Goal: Task Accomplishment & Management: Manage account settings

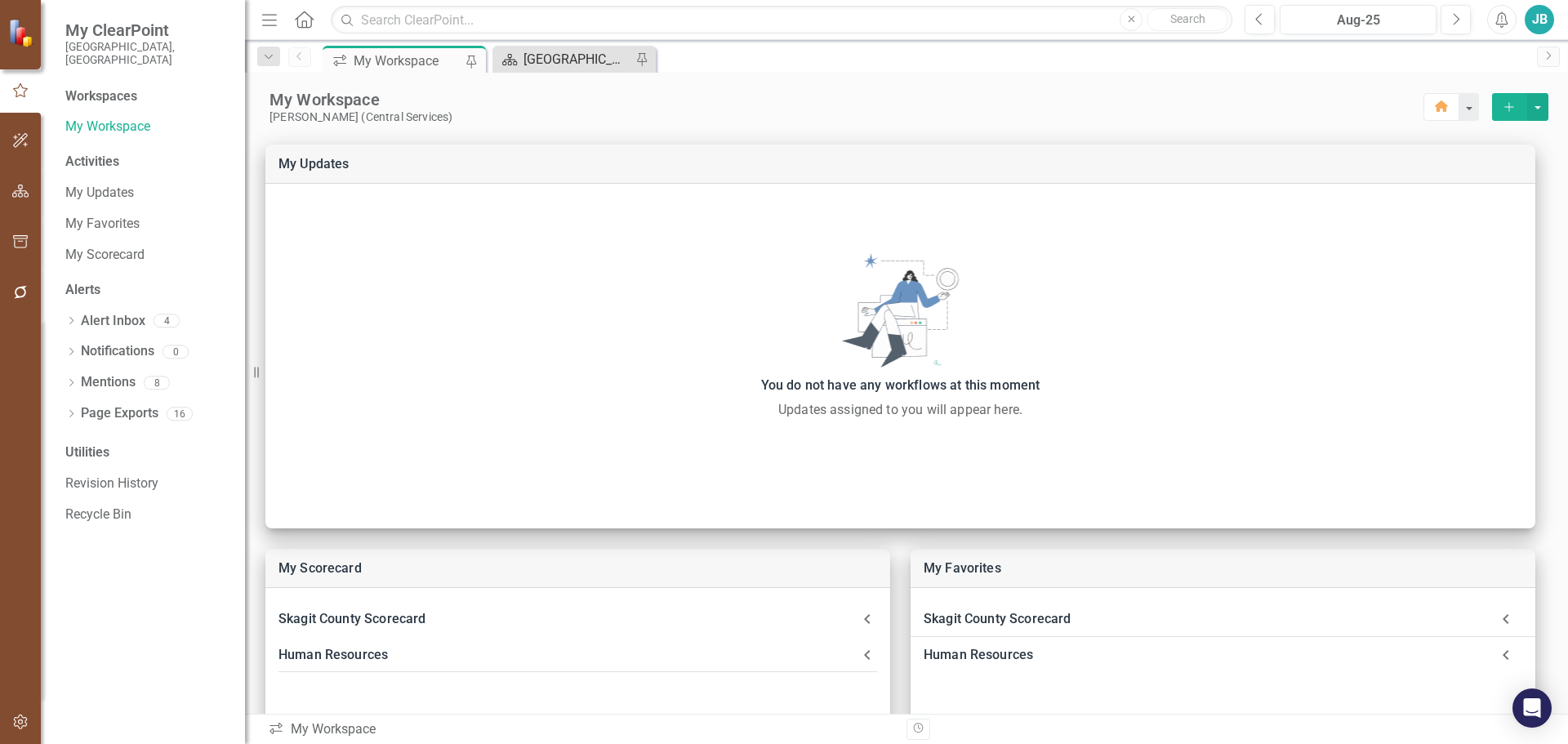
click at [579, 60] on div "[GEOGRAPHIC_DATA] Page" at bounding box center [577, 58] width 108 height 20
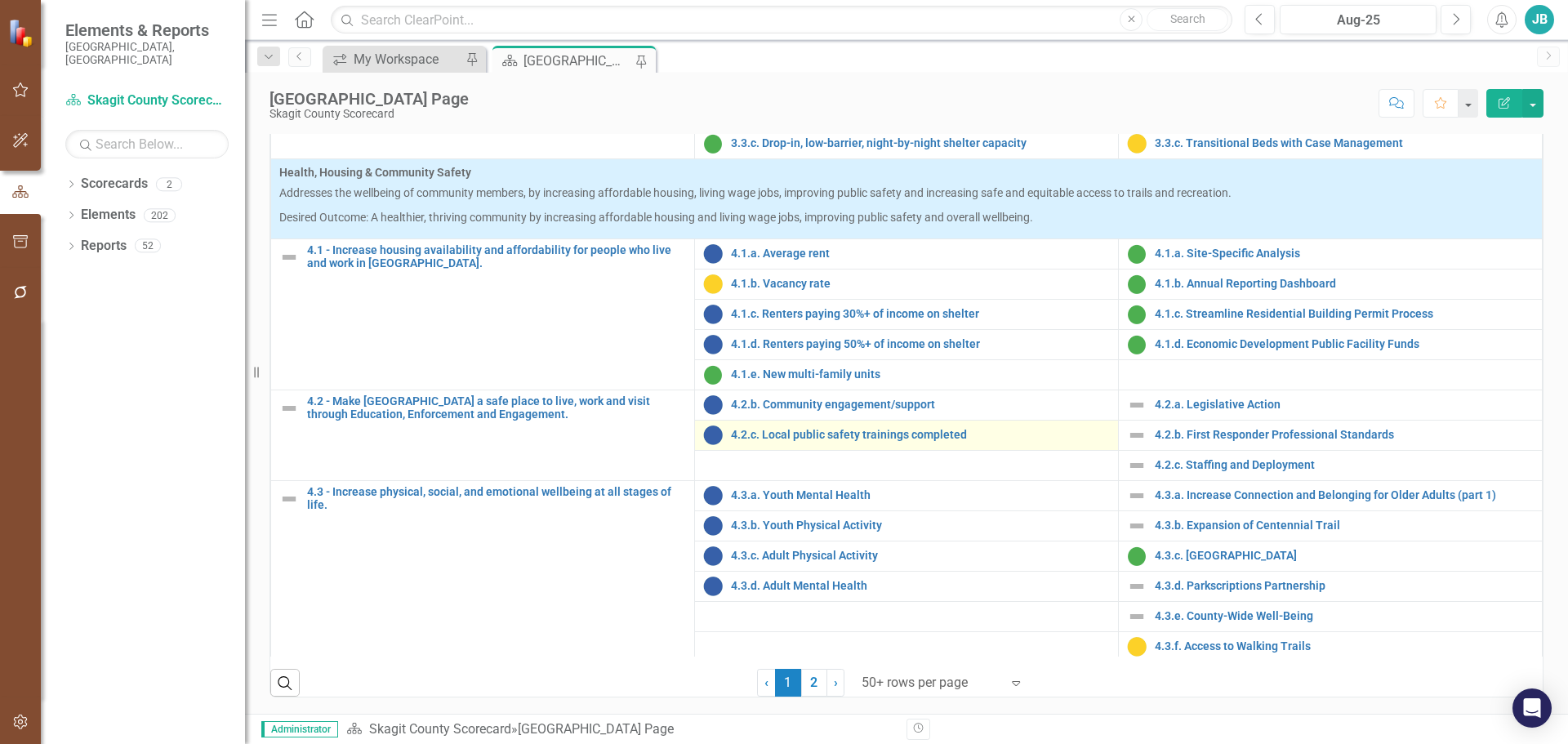
scroll to position [664, 0]
click at [801, 682] on link "2" at bounding box center [814, 683] width 26 height 28
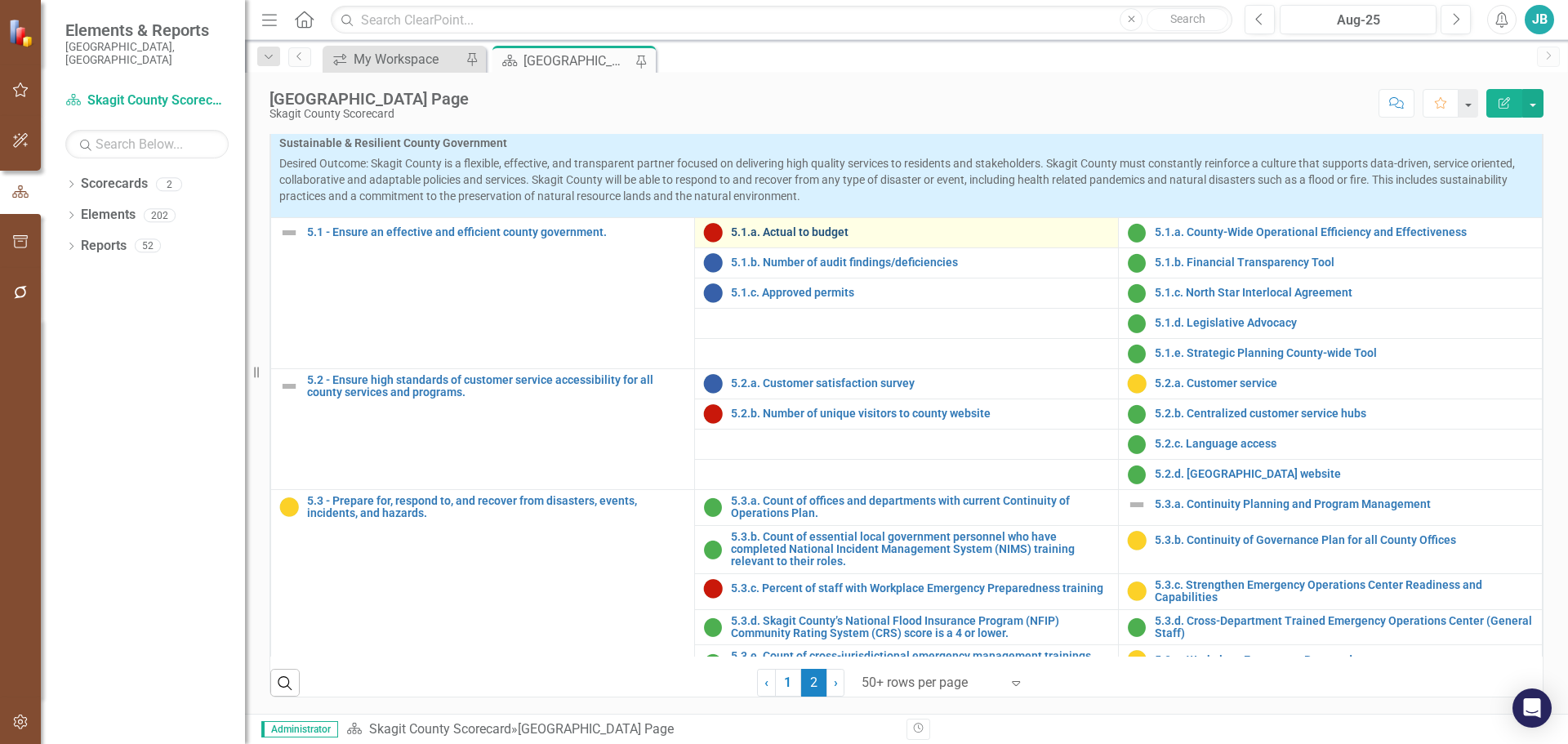
click at [822, 230] on link "5.1.a. Actual to budget" at bounding box center [921, 232] width 379 height 13
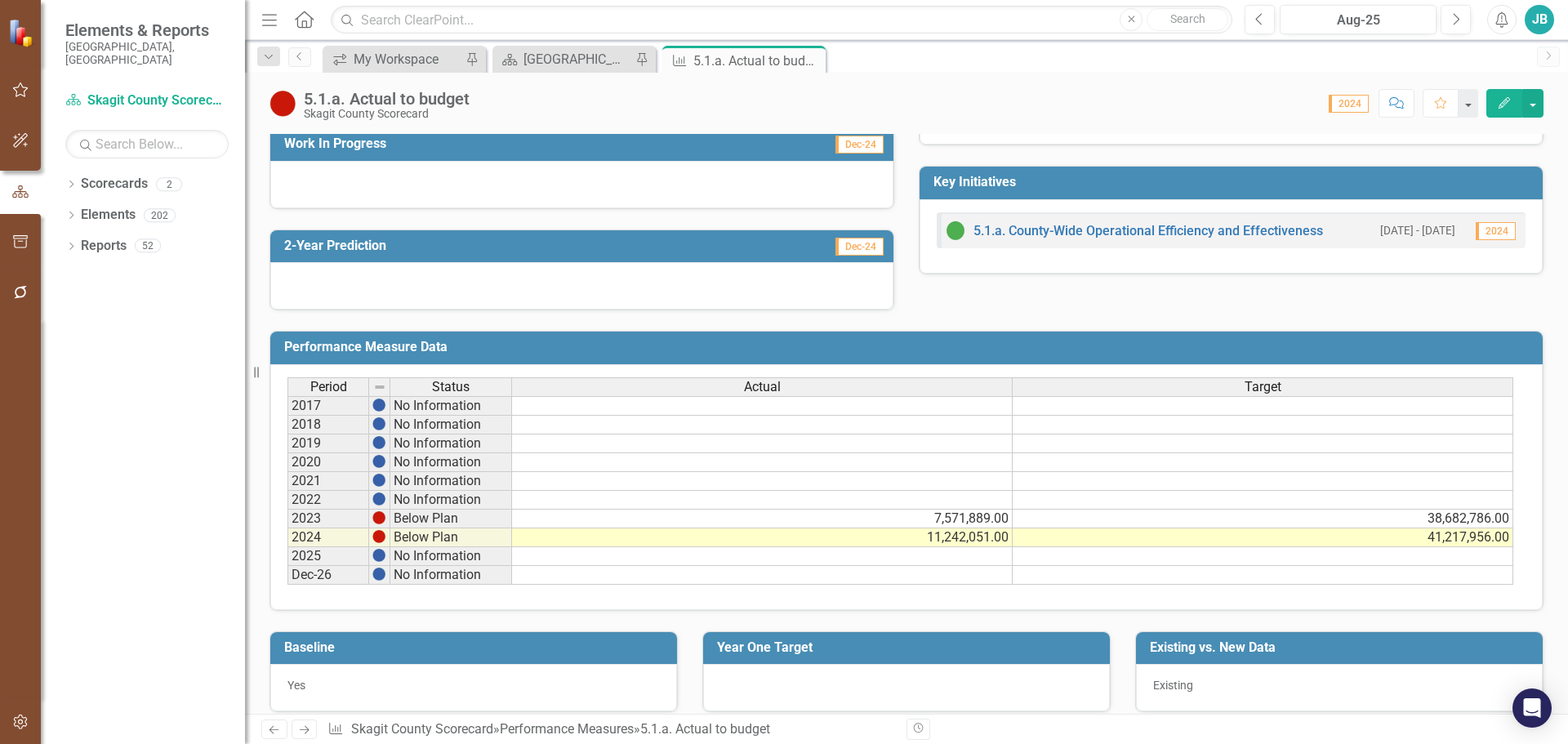
scroll to position [442, 0]
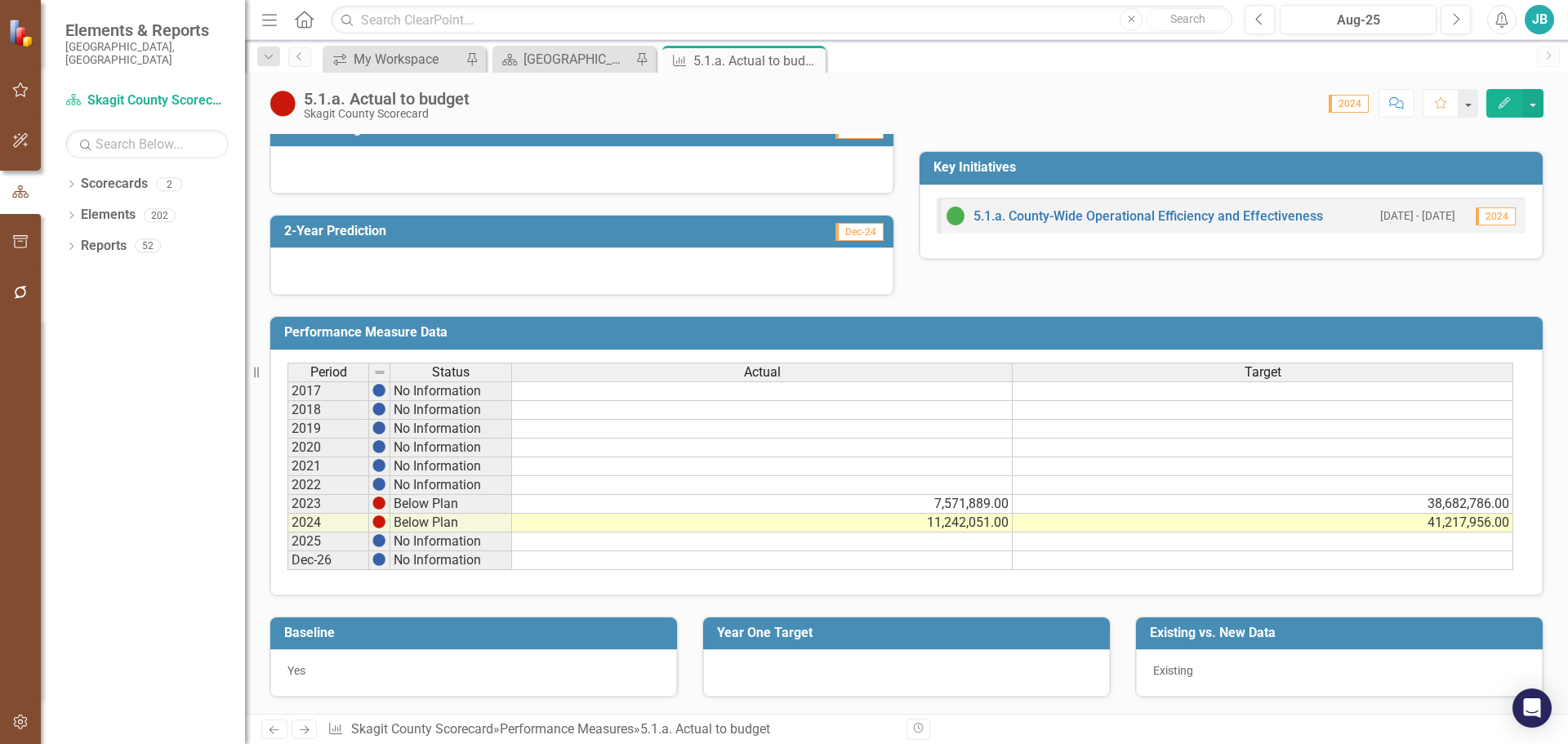
click at [6, 723] on button "button" at bounding box center [21, 723] width 37 height 34
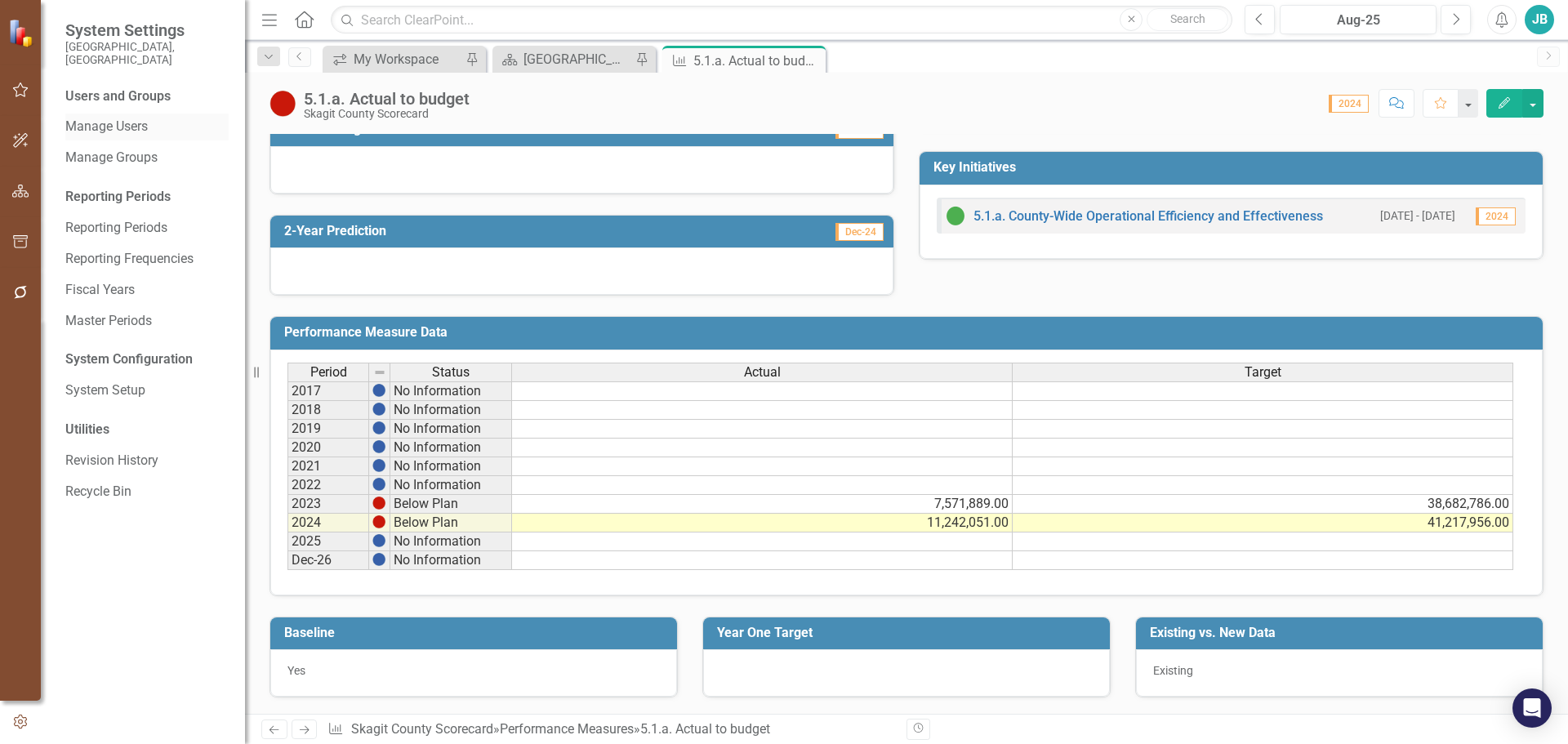
click at [120, 120] on link "Manage Users" at bounding box center [147, 126] width 163 height 18
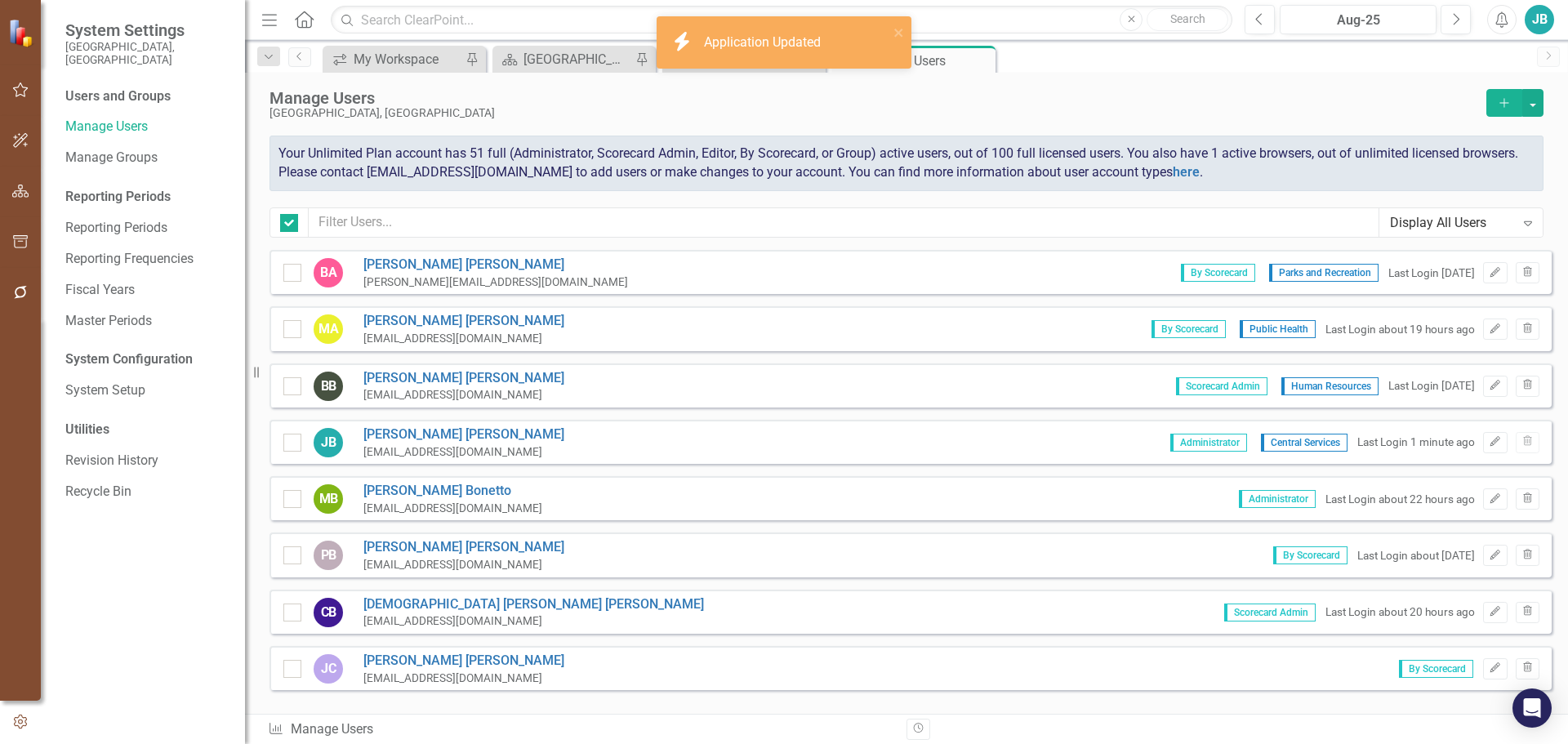
checkbox input "false"
click at [1514, 95] on button "Add" at bounding box center [1504, 103] width 36 height 28
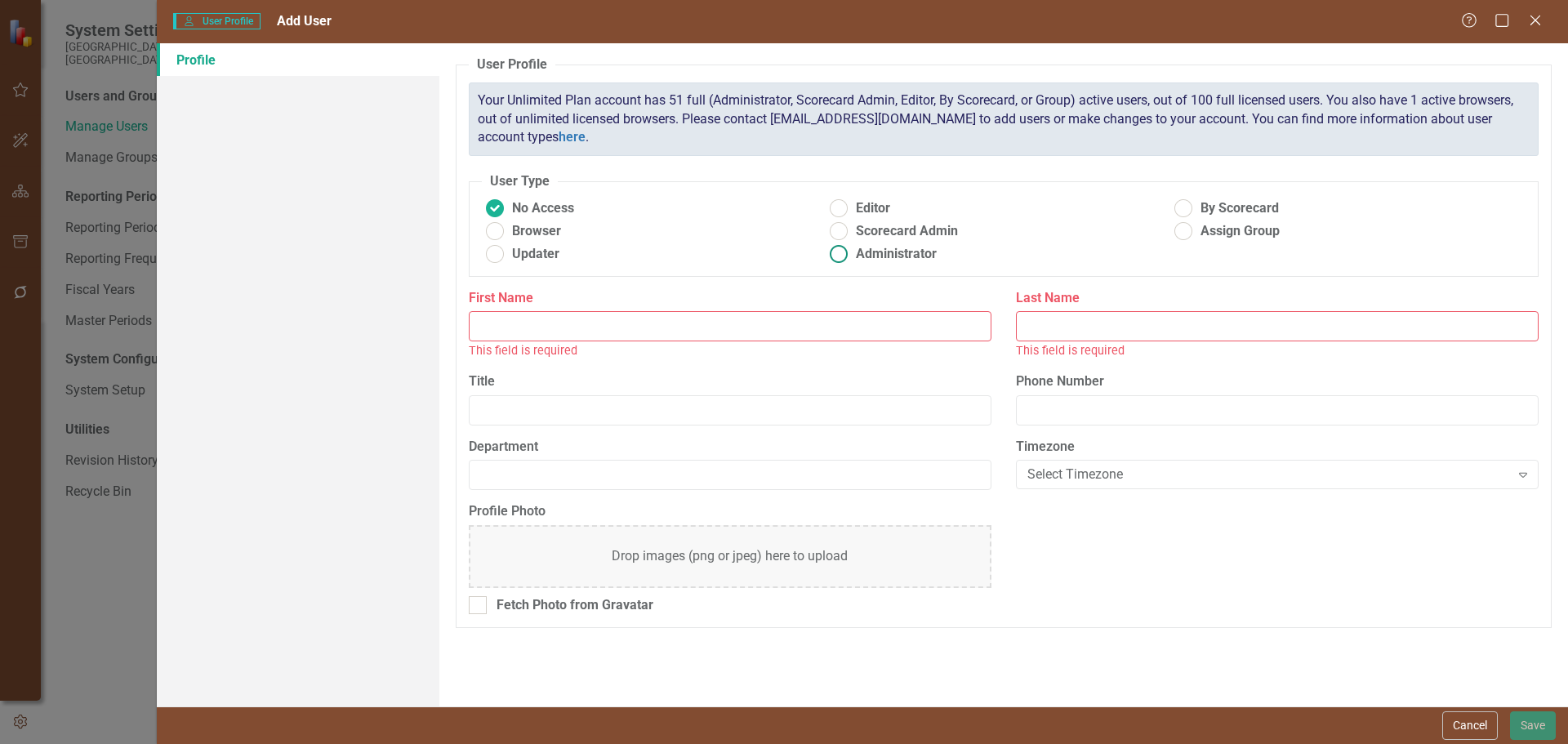
click at [880, 252] on span "Administrator" at bounding box center [896, 254] width 81 height 18
click at [852, 252] on input "Administrator" at bounding box center [839, 254] width 25 height 25
radio input "true"
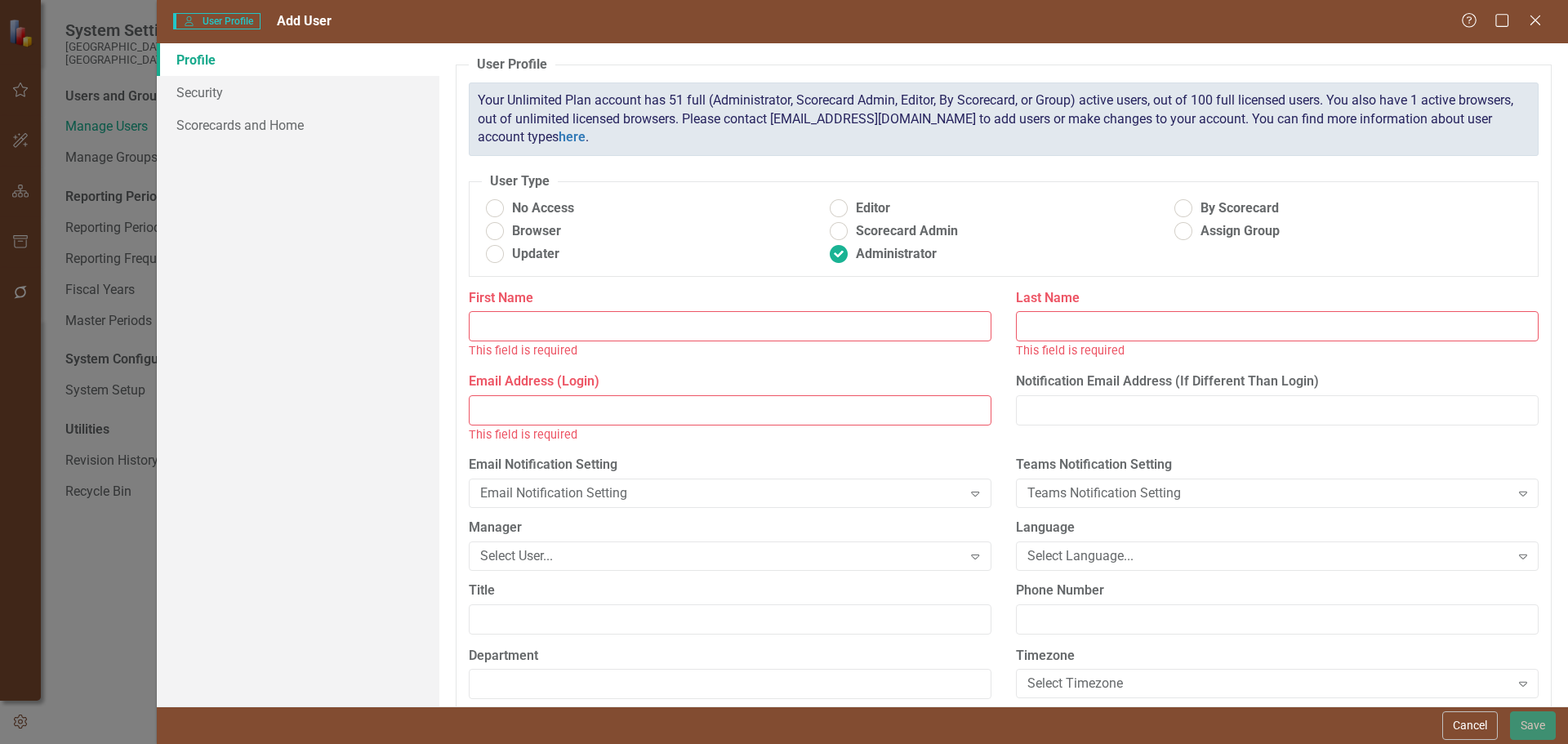
click at [696, 321] on input "First Name" at bounding box center [731, 325] width 523 height 30
type input "Ryan"
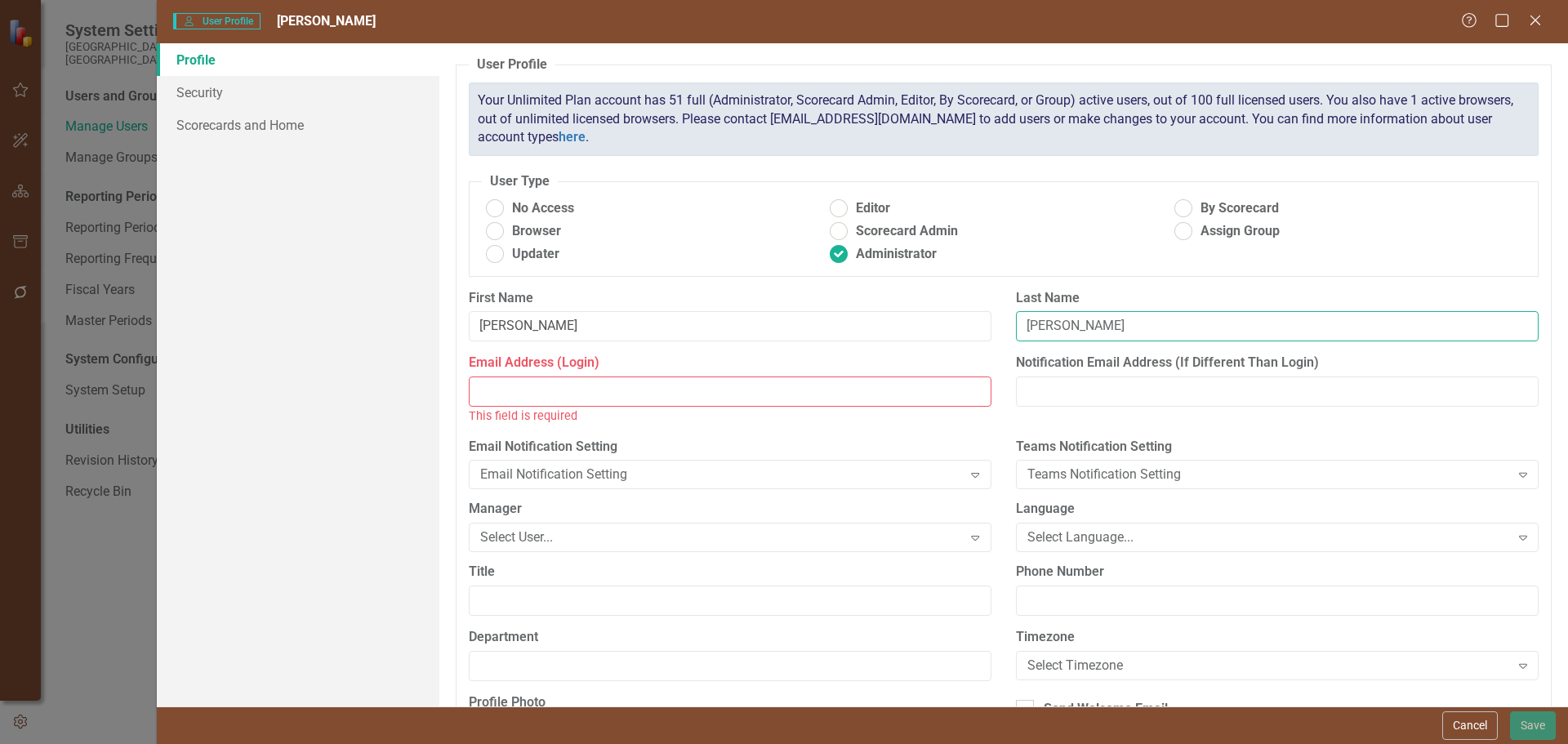
type input "McLean"
click at [757, 401] on input "Email Address (Login)" at bounding box center [731, 391] width 523 height 30
paste input ""Ryan McLean" <rmclean@co.skagit.wa.us>"
drag, startPoint x: 572, startPoint y: 388, endPoint x: 443, endPoint y: 389, distance: 129.0
click at [443, 389] on div "User Profile ClearPoint has a wealth of options to help you ensure that people …" at bounding box center [1004, 375] width 1129 height 663
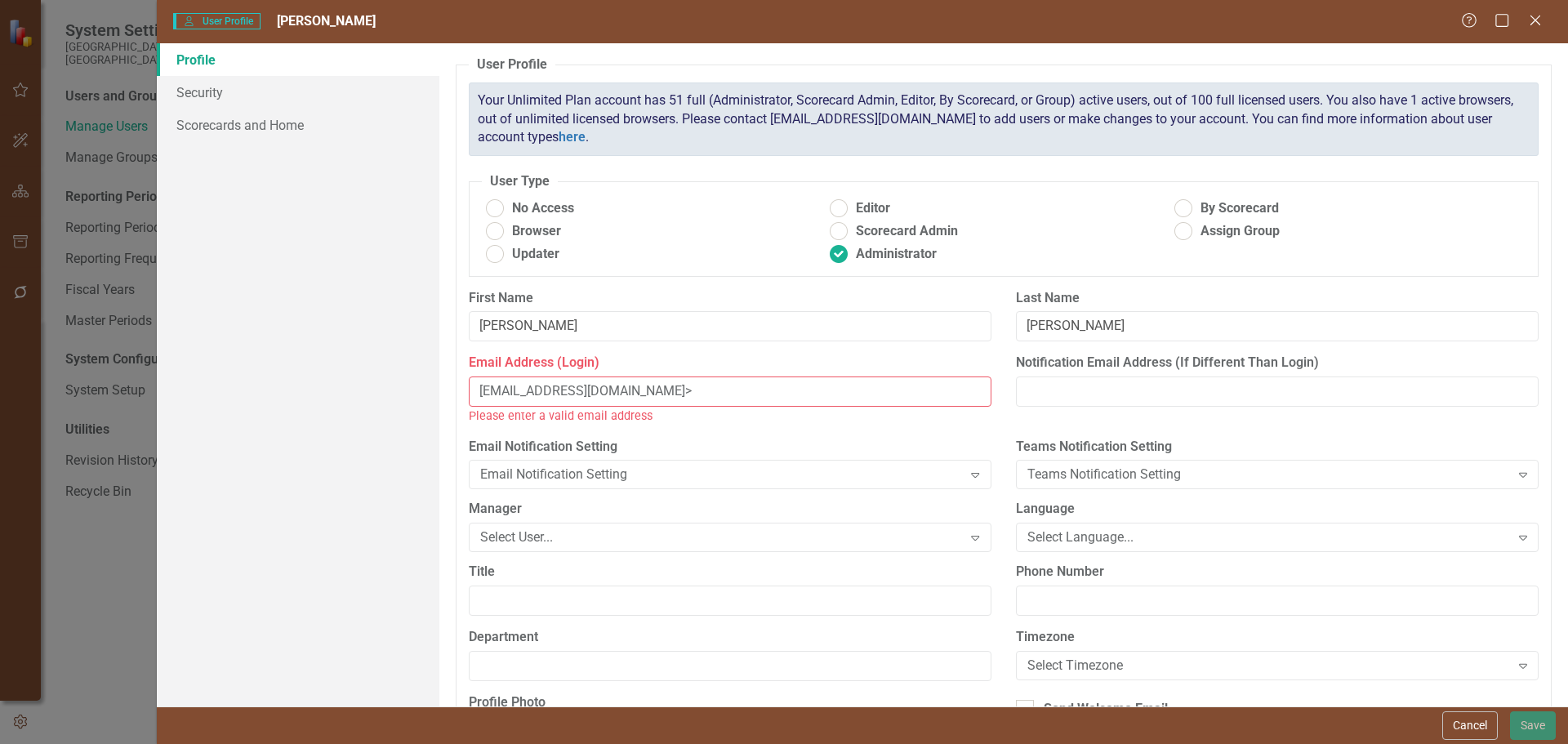
click at [700, 390] on input "rmclean@co.skagit.wa.us>" at bounding box center [731, 391] width 523 height 30
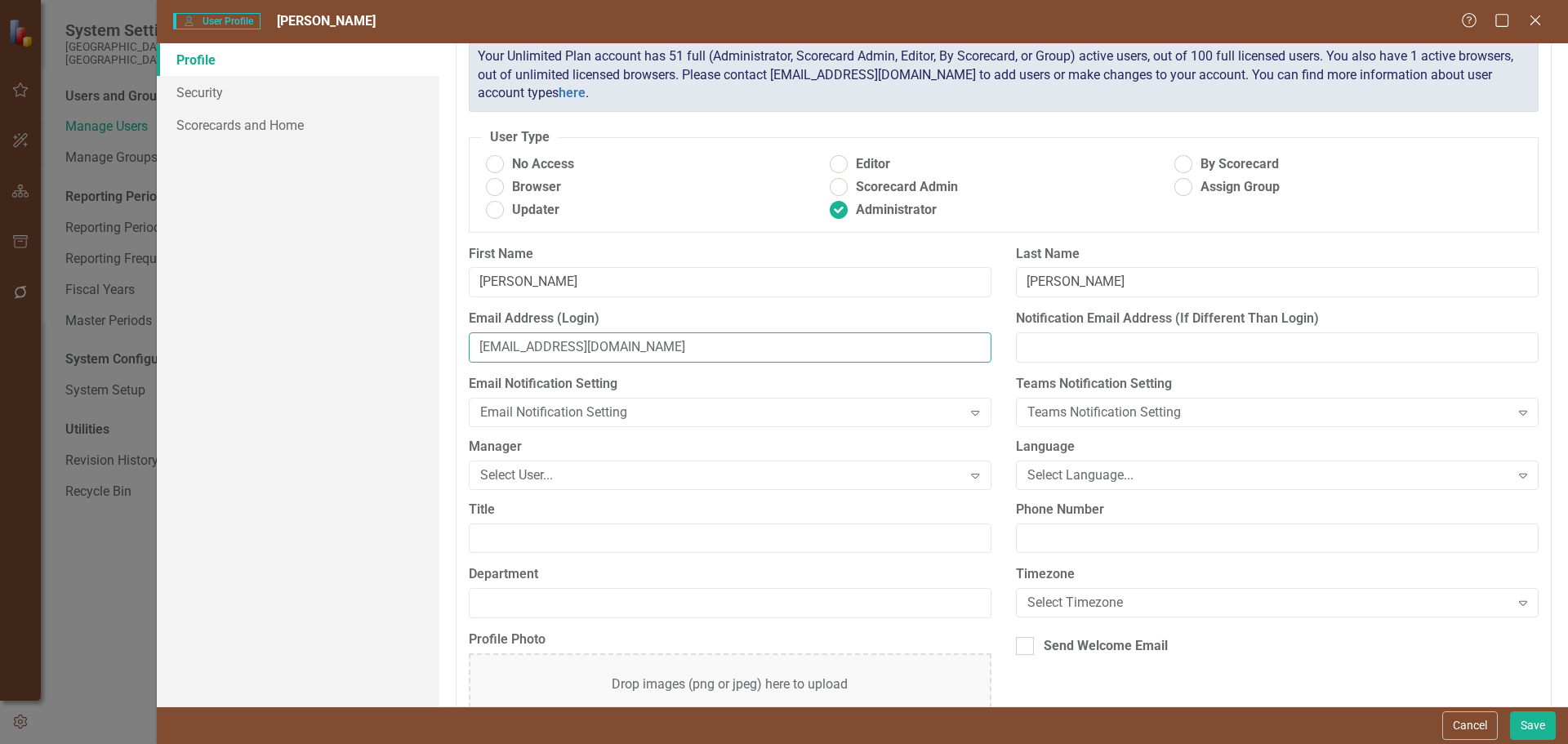
scroll to position [82, 0]
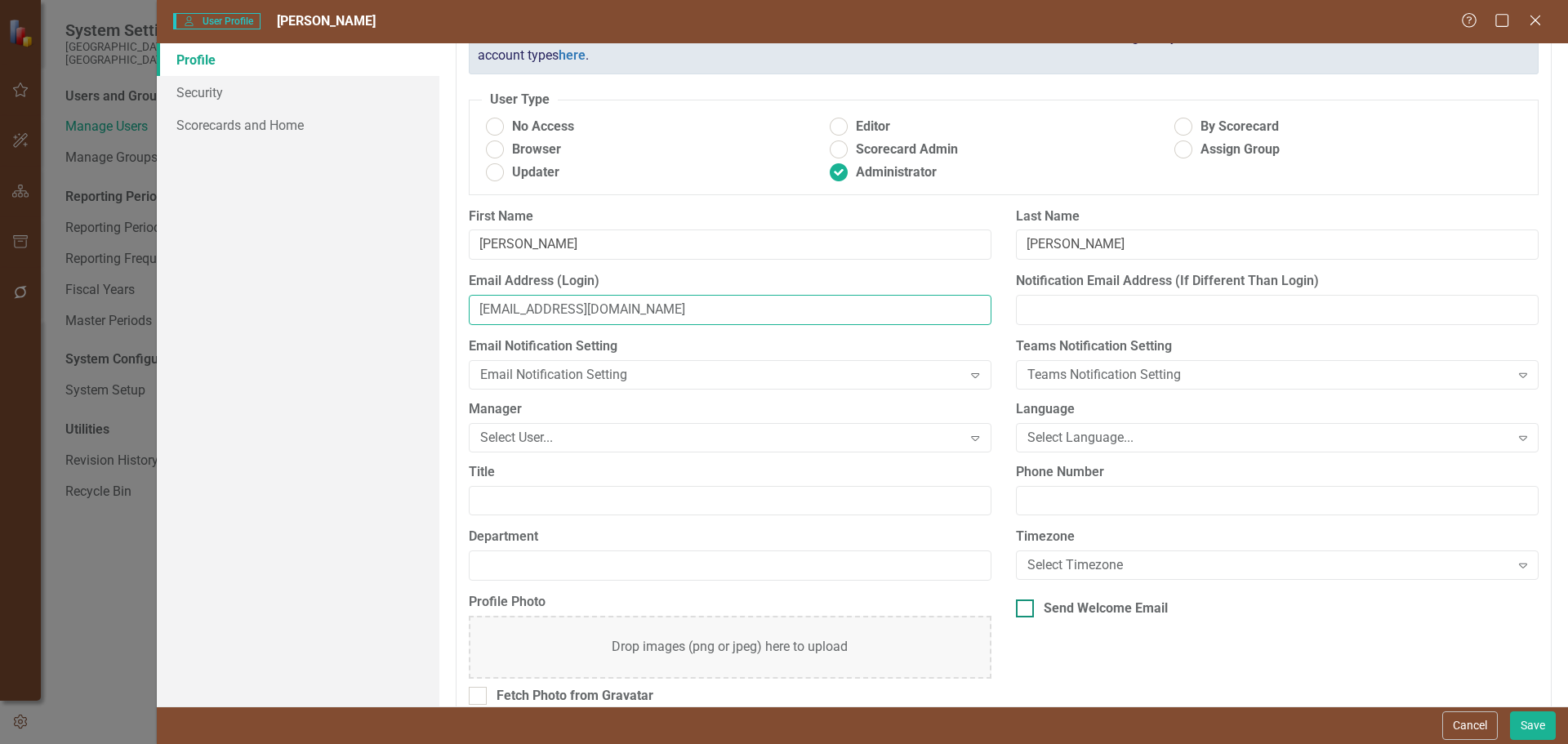
type input "rmclean@co.skagit.wa.us"
click at [1029, 605] on div "Send Welcome Email" at bounding box center [1278, 608] width 523 height 18
click at [1027, 605] on input "Send Welcome Email" at bounding box center [1021, 604] width 11 height 11
checkbox input "true"
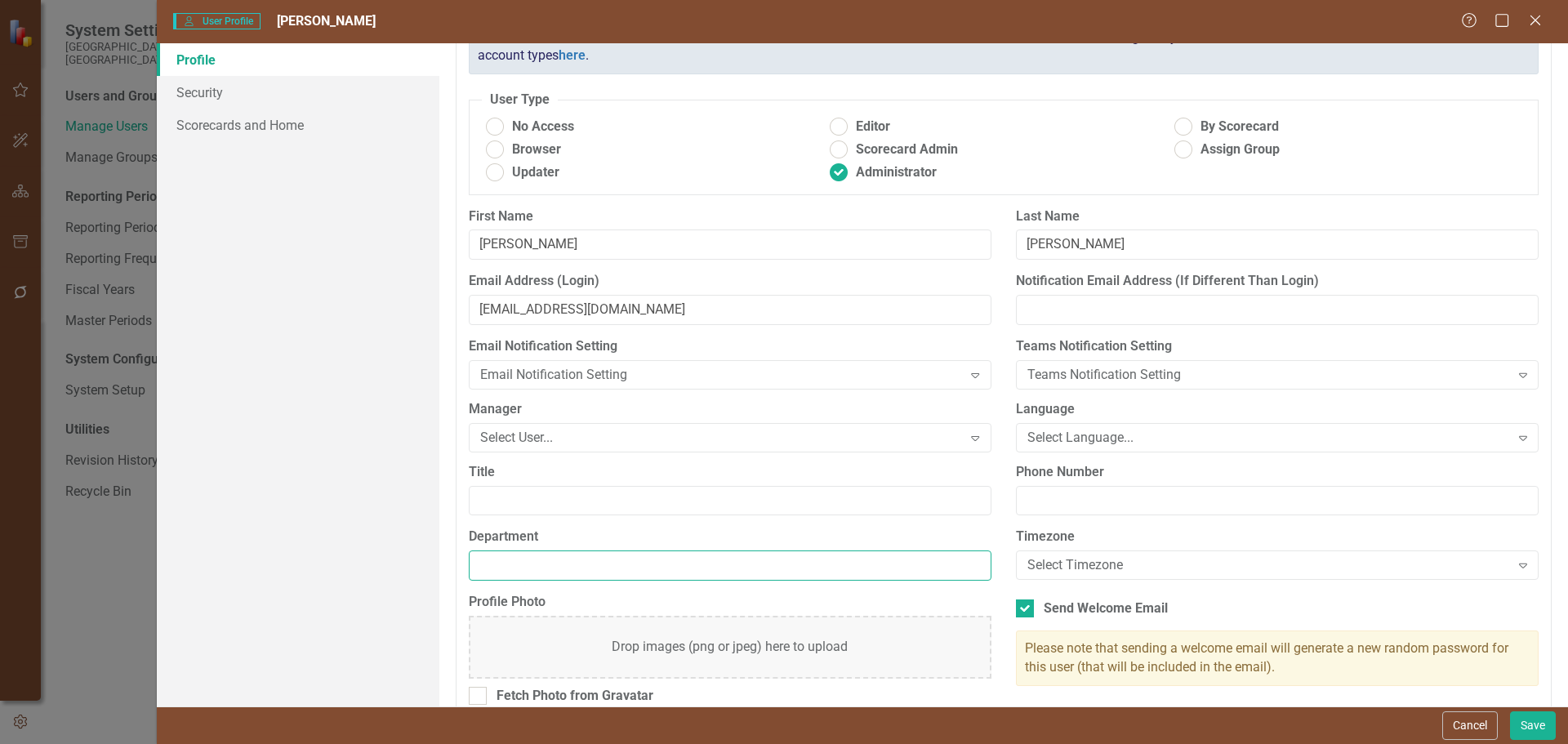
click at [667, 567] on input "Department" at bounding box center [731, 565] width 523 height 30
type input "Central Services"
click at [674, 511] on input "Title" at bounding box center [731, 500] width 523 height 30
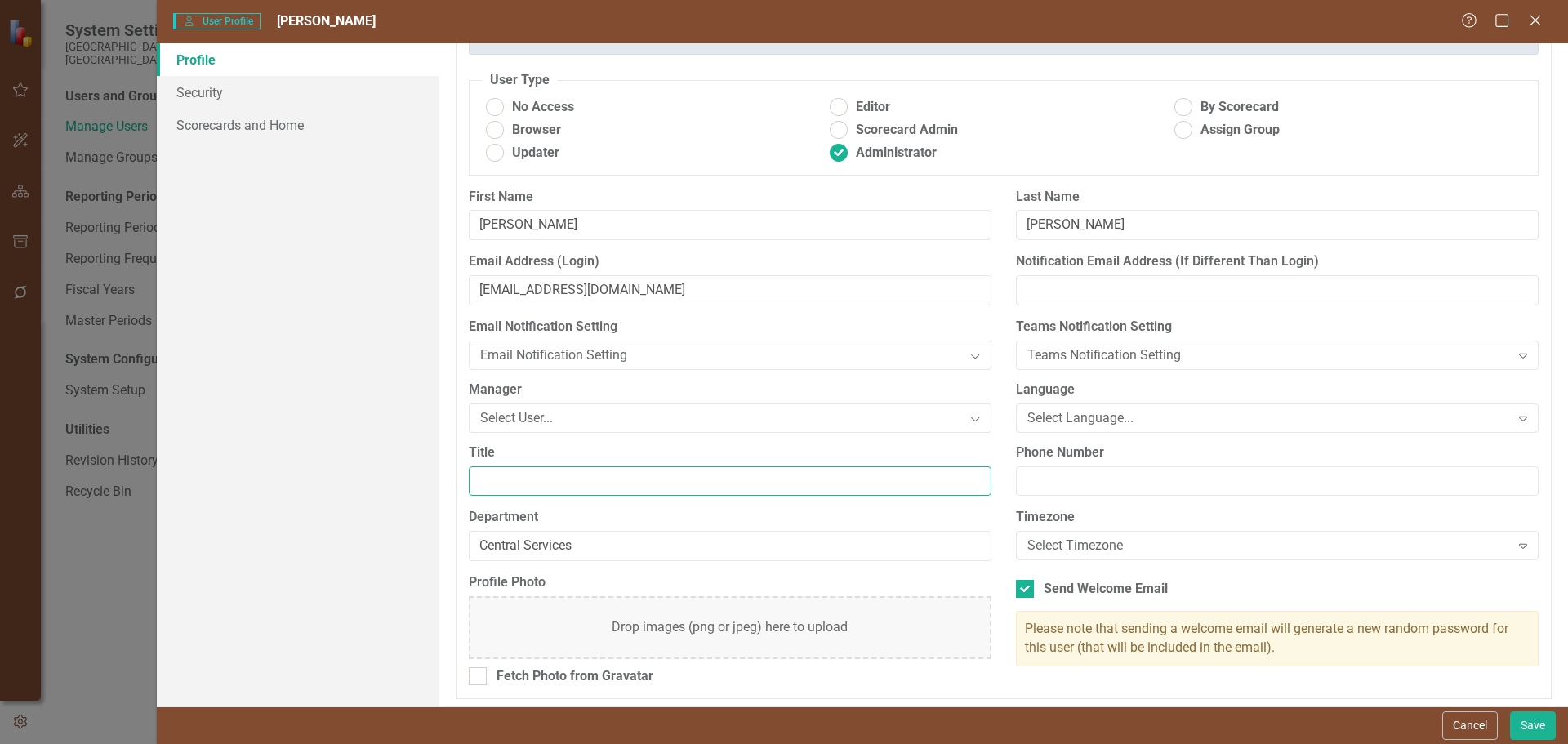
scroll to position [106, 0]
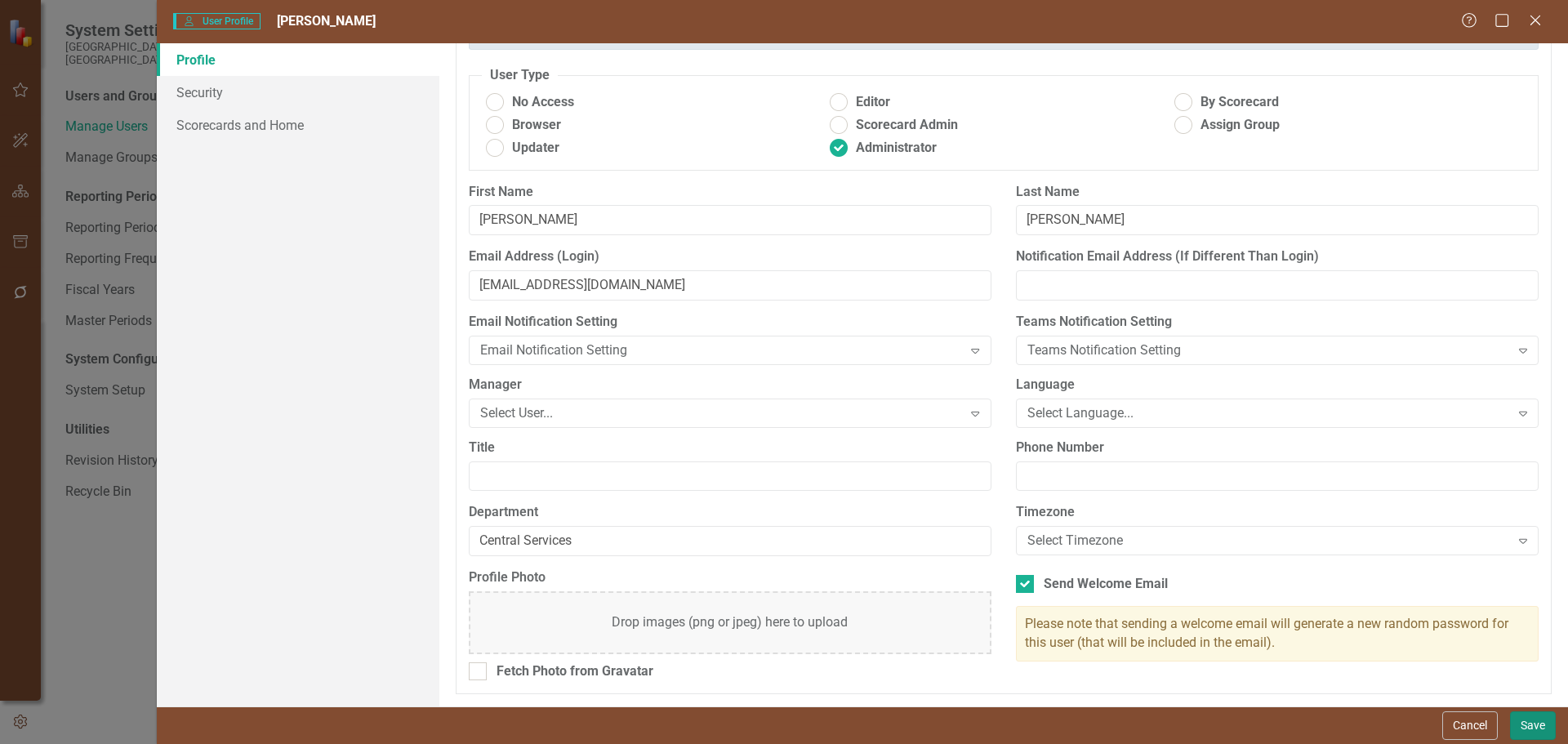
click at [1537, 717] on button "Save" at bounding box center [1533, 725] width 46 height 28
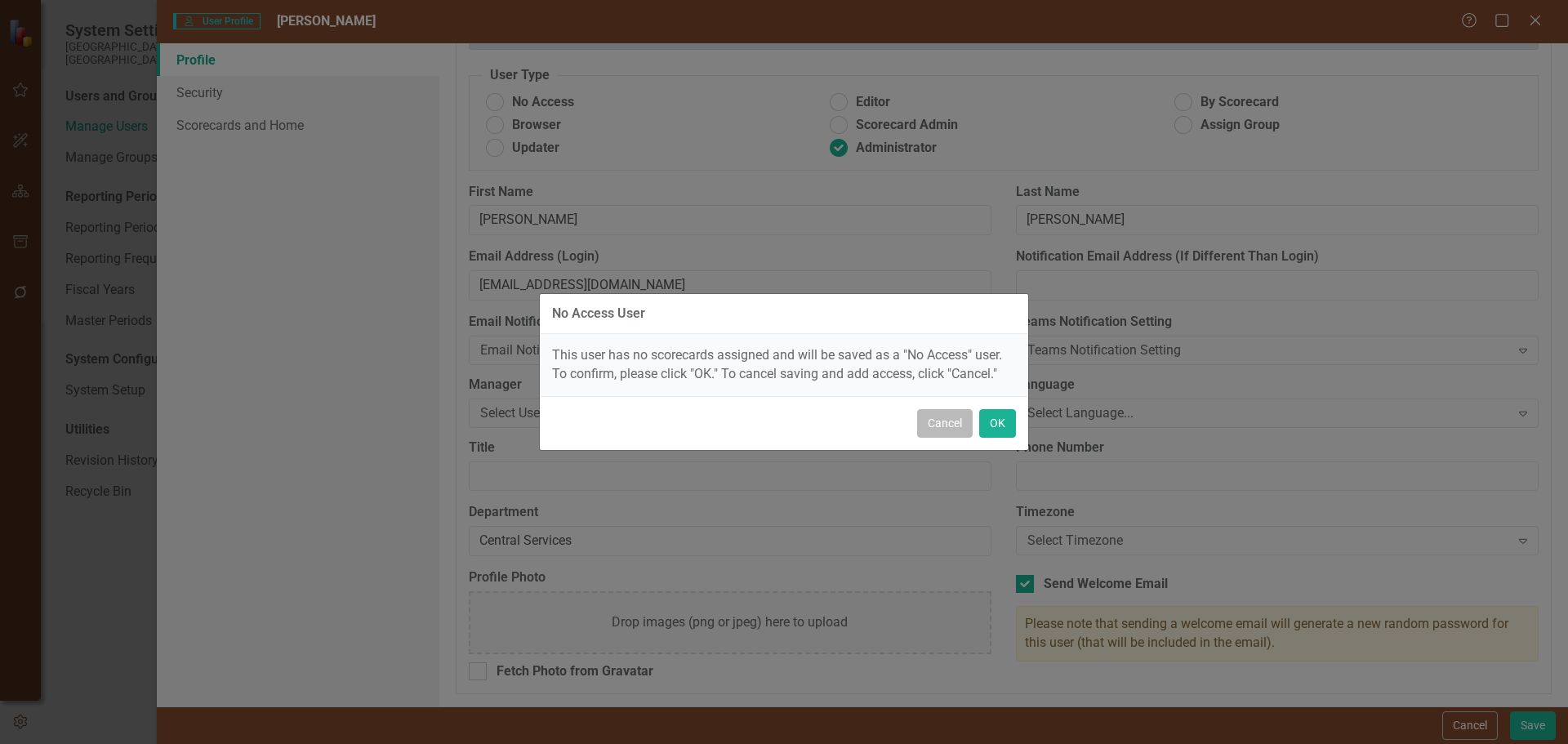
click at [947, 429] on button "Cancel" at bounding box center [944, 423] width 55 height 28
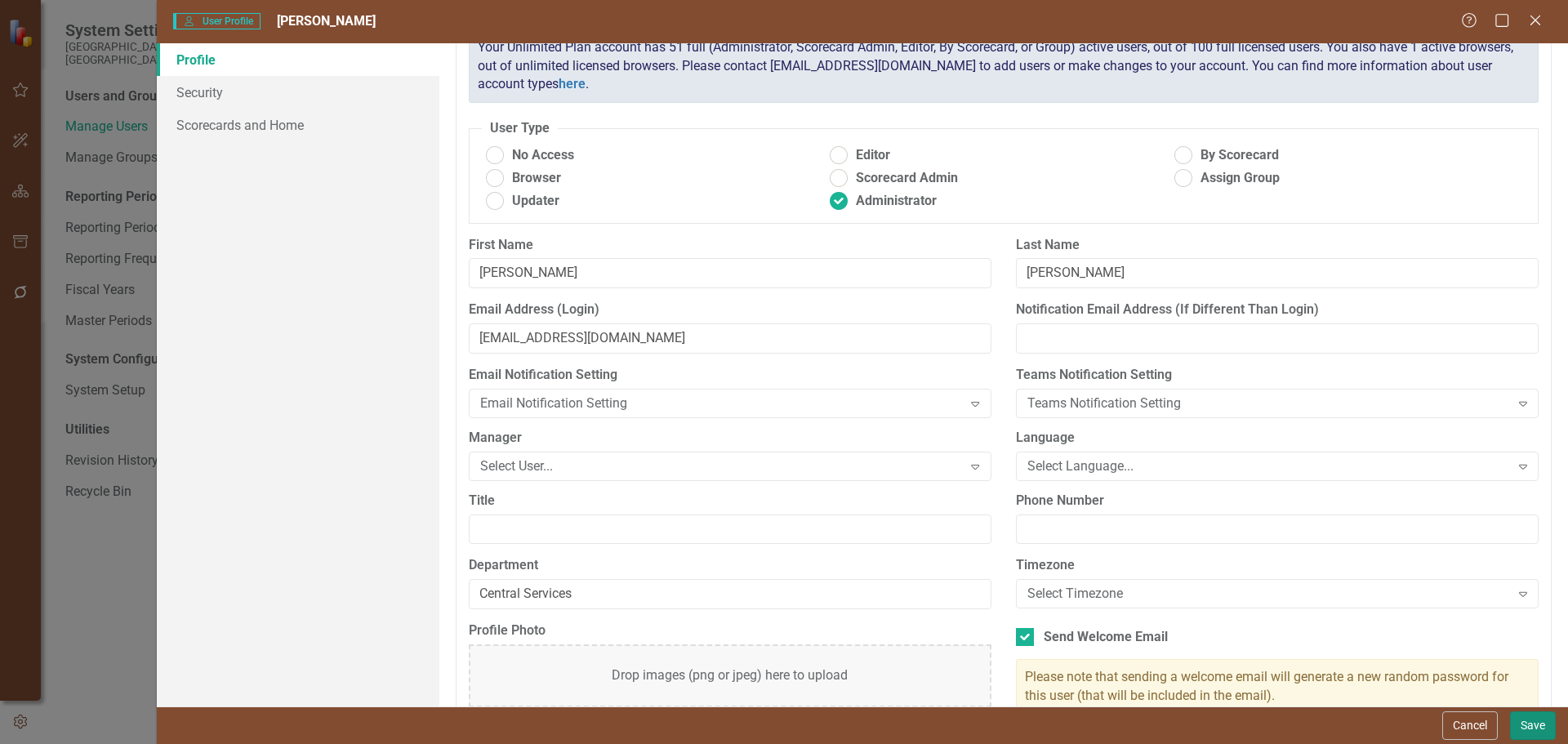
scroll to position [24, 0]
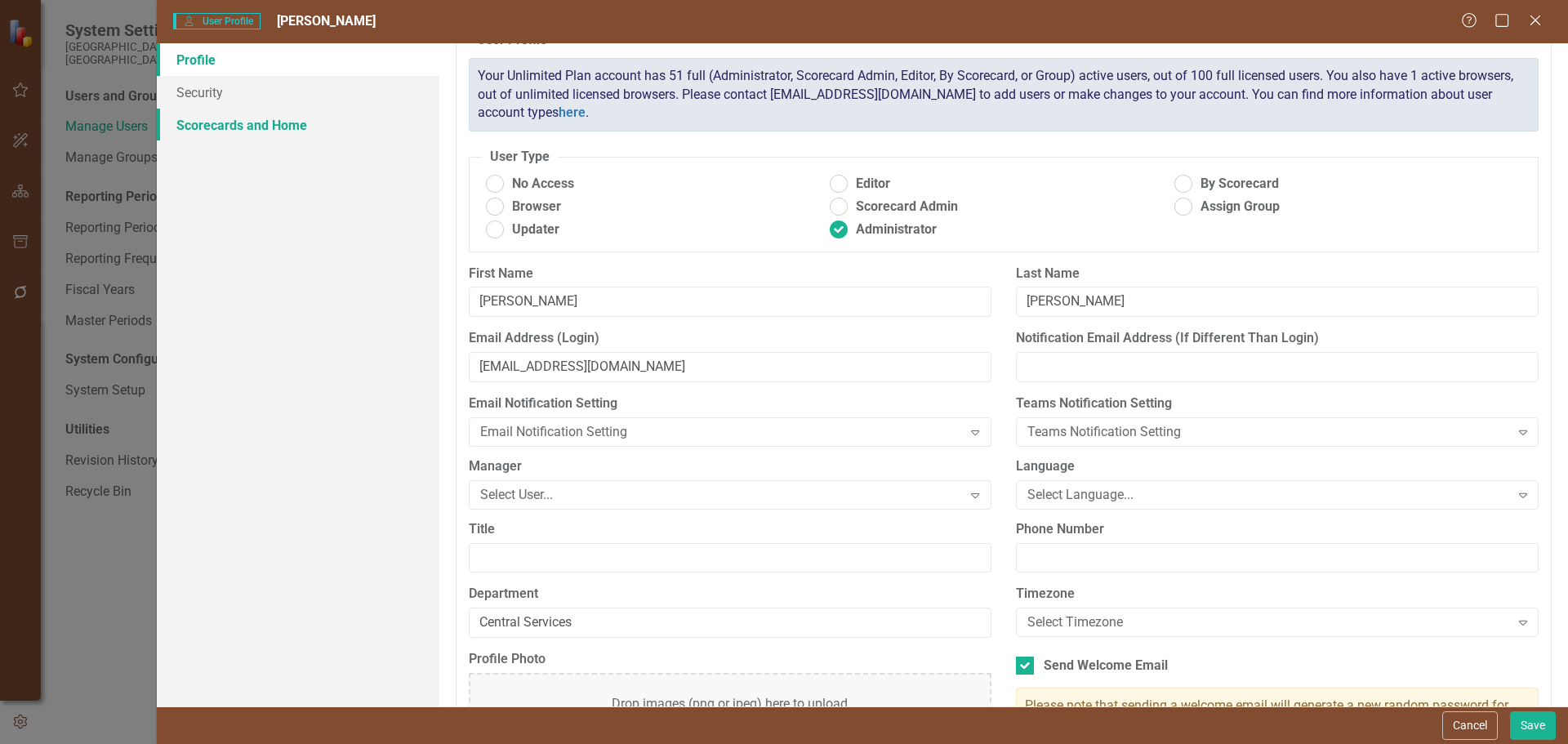
click at [223, 123] on link "Scorecards and Home" at bounding box center [297, 125] width 283 height 33
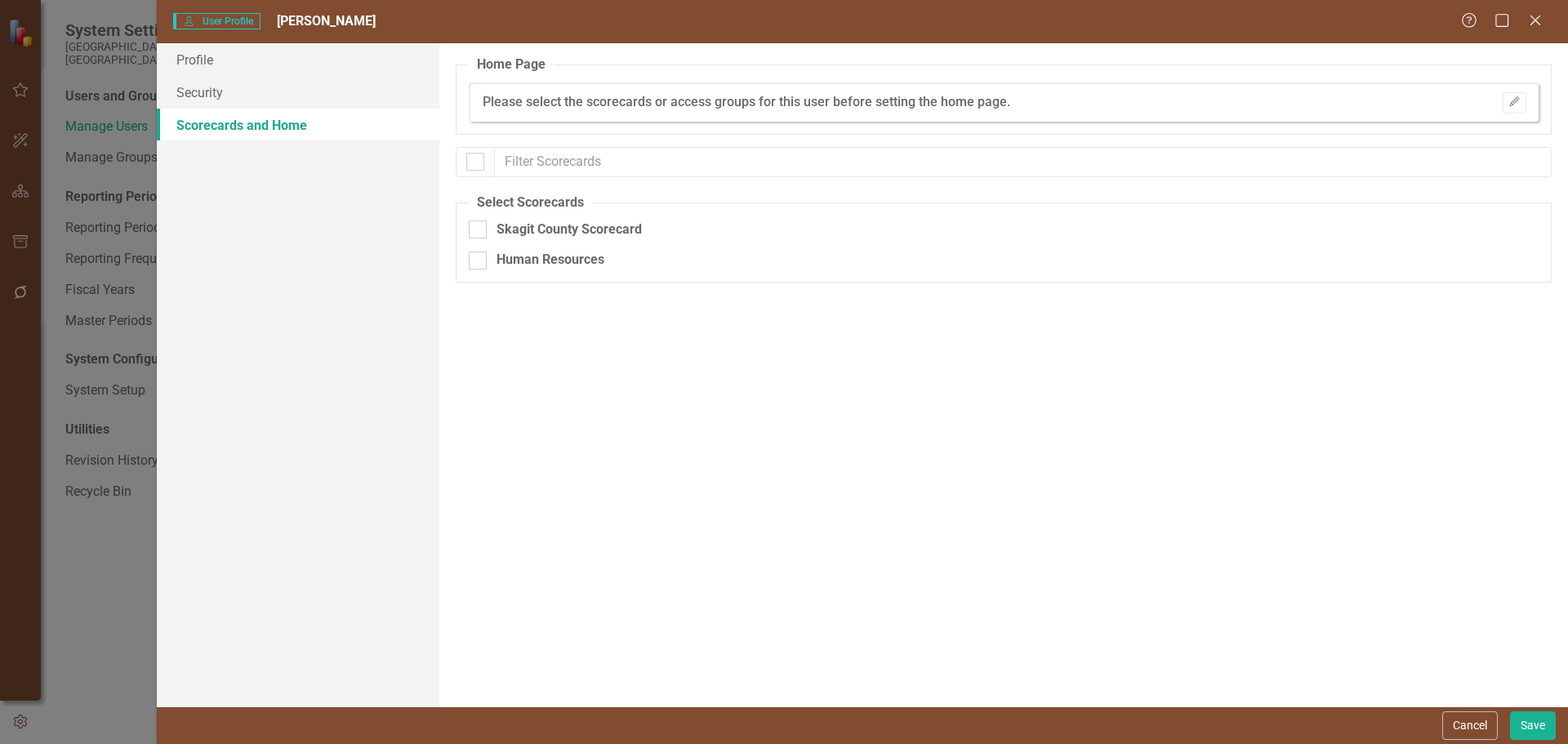
checkbox input "false"
click at [470, 228] on input "Skagit County Scorecard" at bounding box center [474, 225] width 11 height 11
checkbox input "true"
click at [484, 263] on div at bounding box center [478, 260] width 17 height 17
click at [480, 262] on input "Human Resources" at bounding box center [474, 256] width 11 height 11
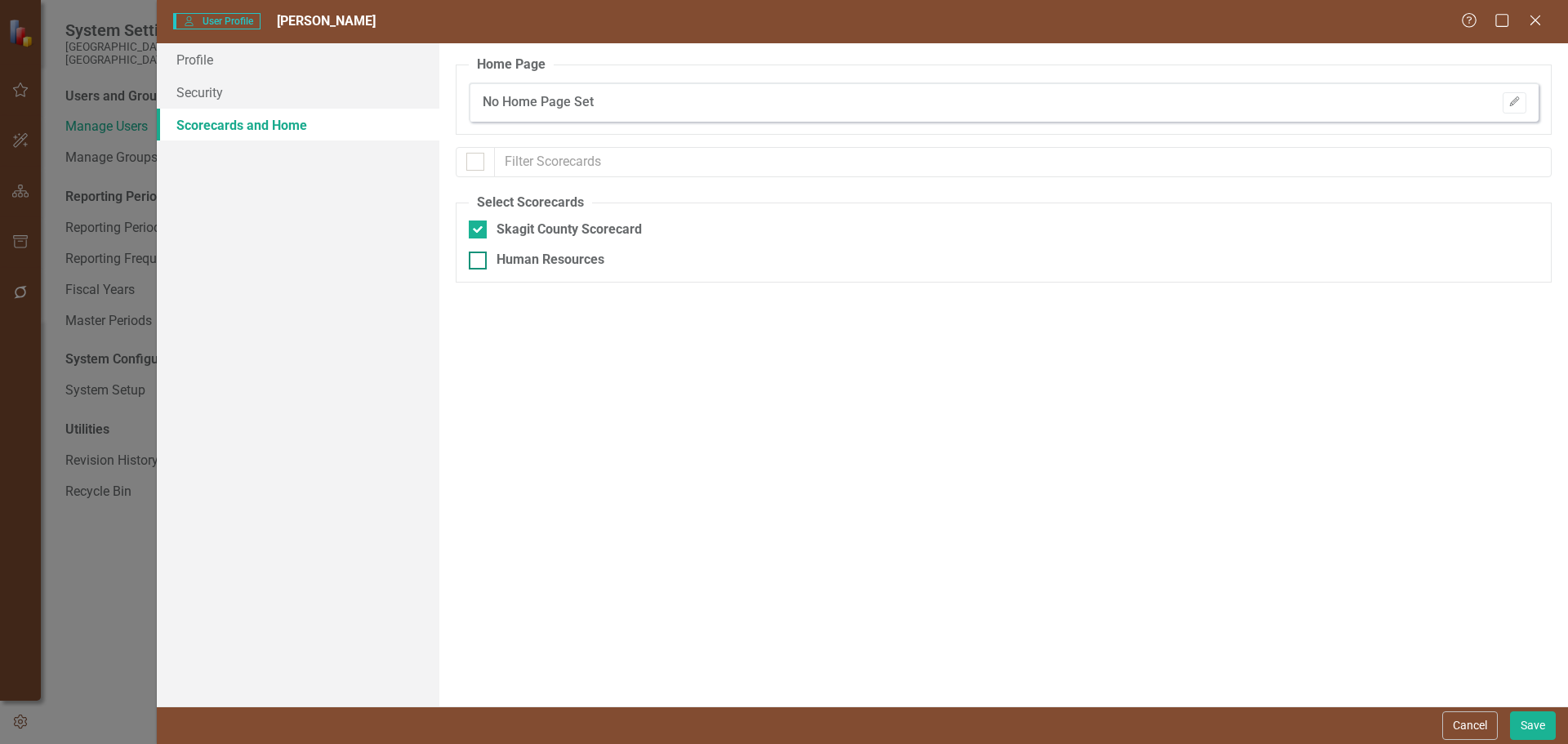
checkbox input "true"
click at [1526, 99] on button "Edit" at bounding box center [1515, 103] width 23 height 21
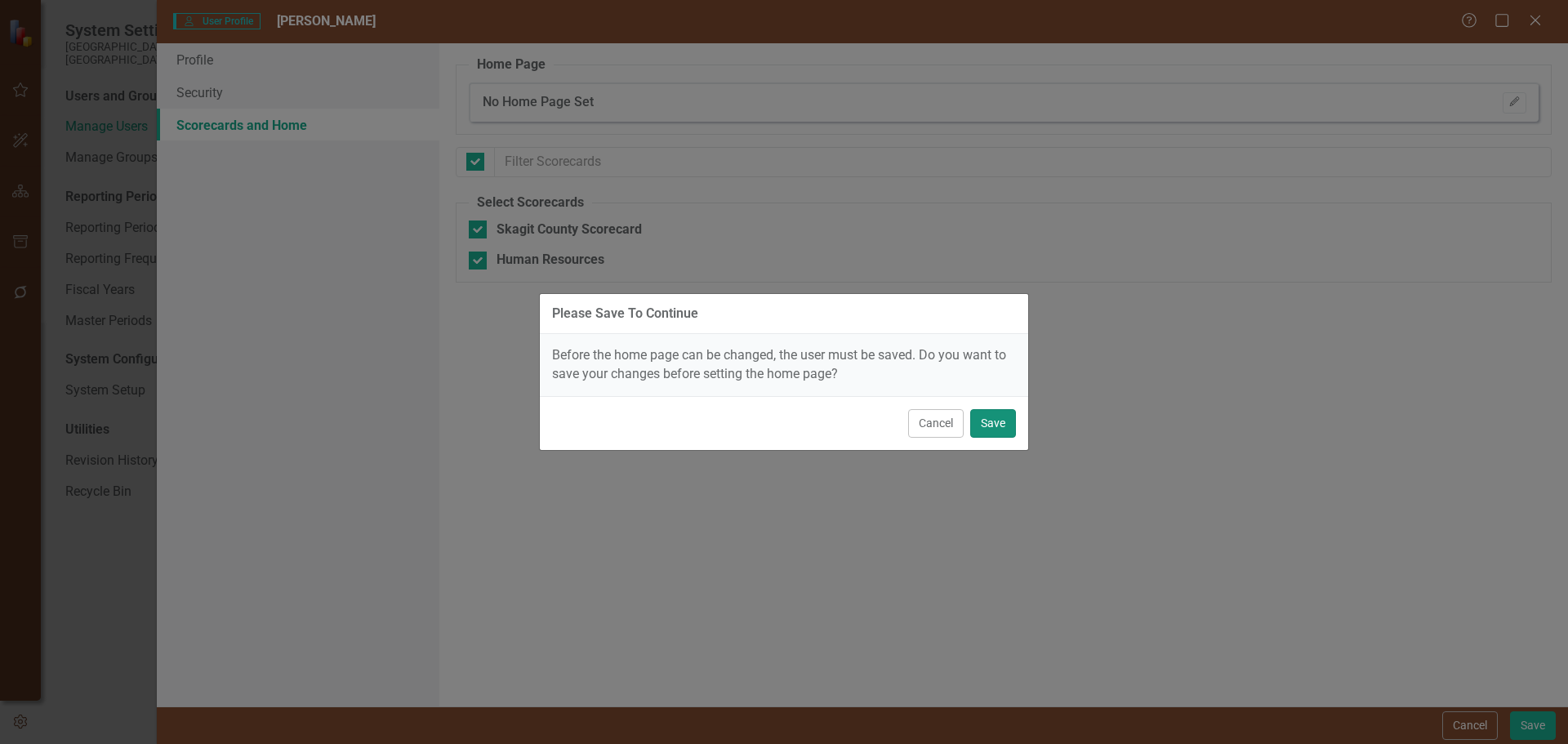
click at [997, 423] on button "Save" at bounding box center [993, 423] width 46 height 28
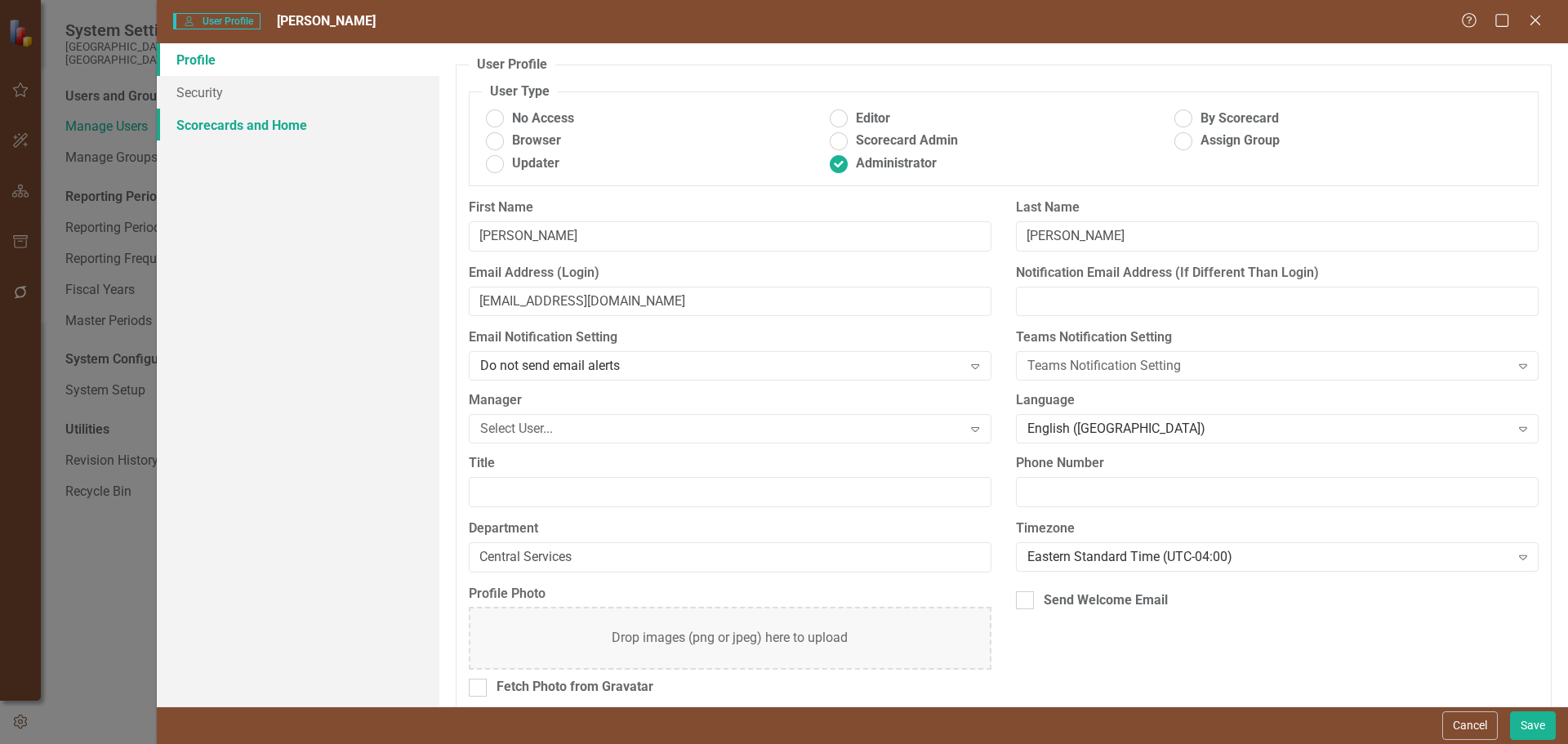
click at [253, 120] on link "Scorecards and Home" at bounding box center [297, 125] width 283 height 33
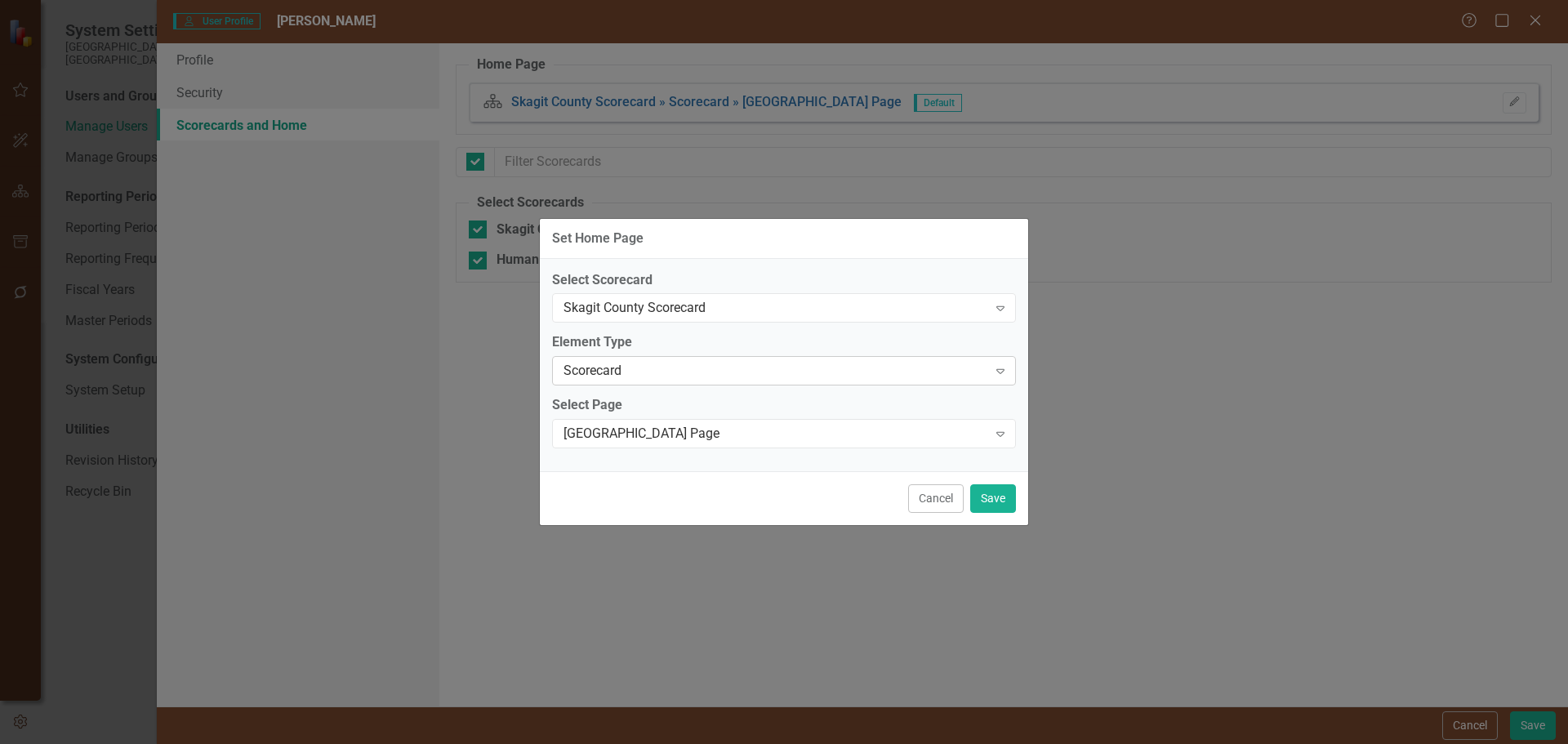
click at [842, 375] on div "Scorecard" at bounding box center [775, 371] width 424 height 18
click at [861, 311] on div "Skagit County Scorecard" at bounding box center [775, 308] width 424 height 18
click at [972, 505] on button "Save" at bounding box center [993, 498] width 46 height 28
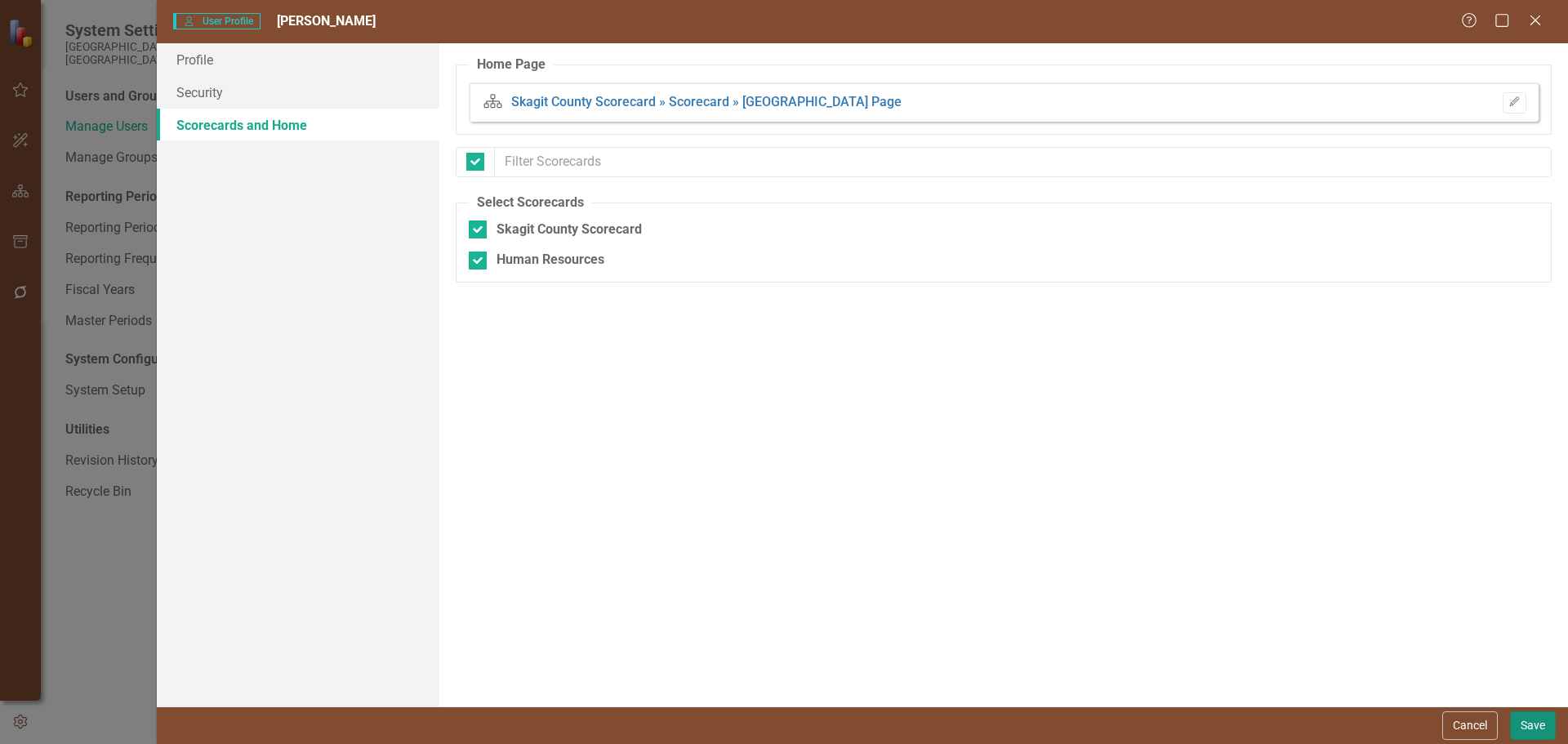
click at [1540, 729] on button "Save" at bounding box center [1533, 725] width 46 height 28
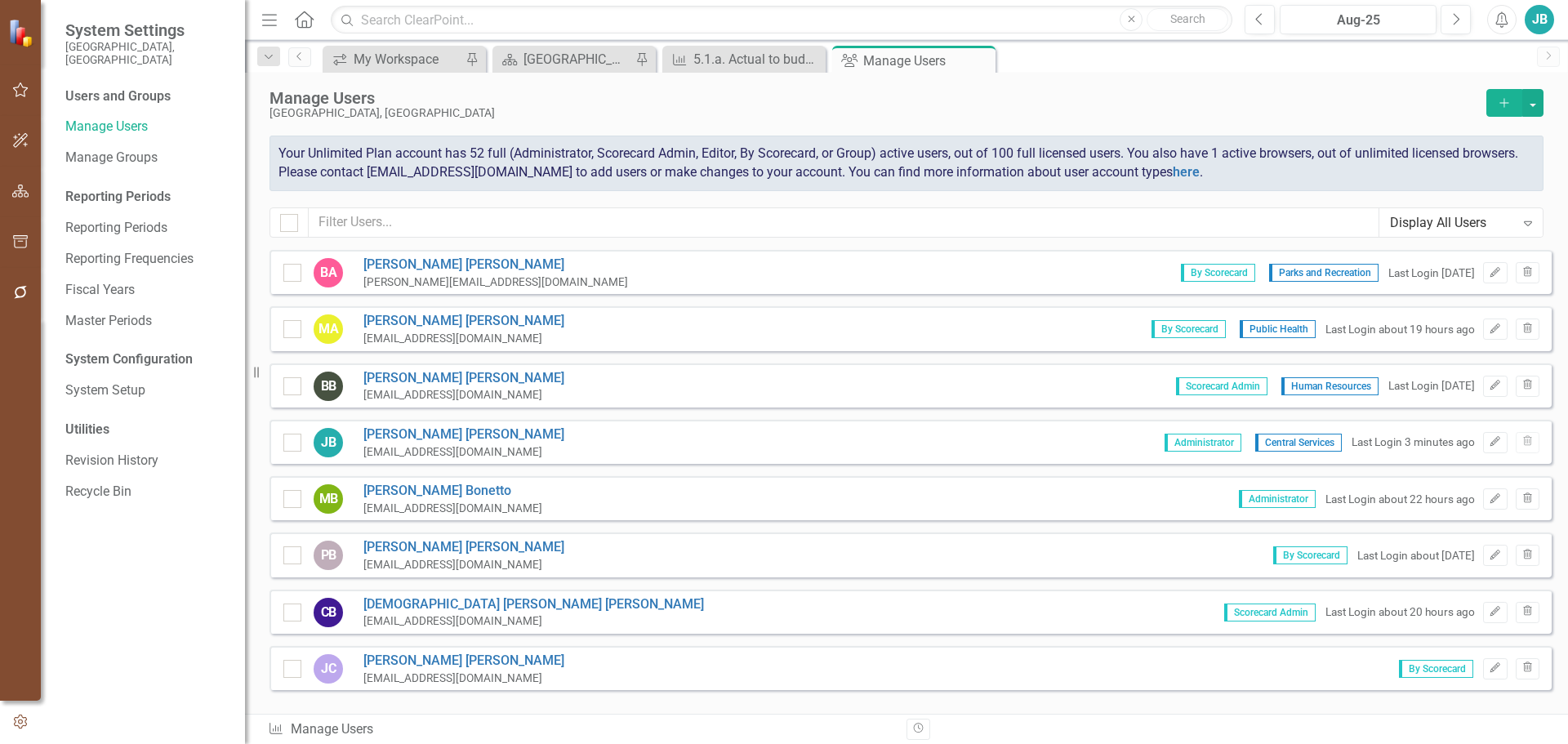
click at [742, 73] on div "Manage Users Skagit County, WA Add Your Unlimited Plan account has 52 full (Adm…" at bounding box center [906, 161] width 1323 height 177
drag, startPoint x: 745, startPoint y: 64, endPoint x: 630, endPoint y: 8, distance: 127.9
click at [745, 64] on div "5.1.a. Actual to budget" at bounding box center [758, 58] width 128 height 20
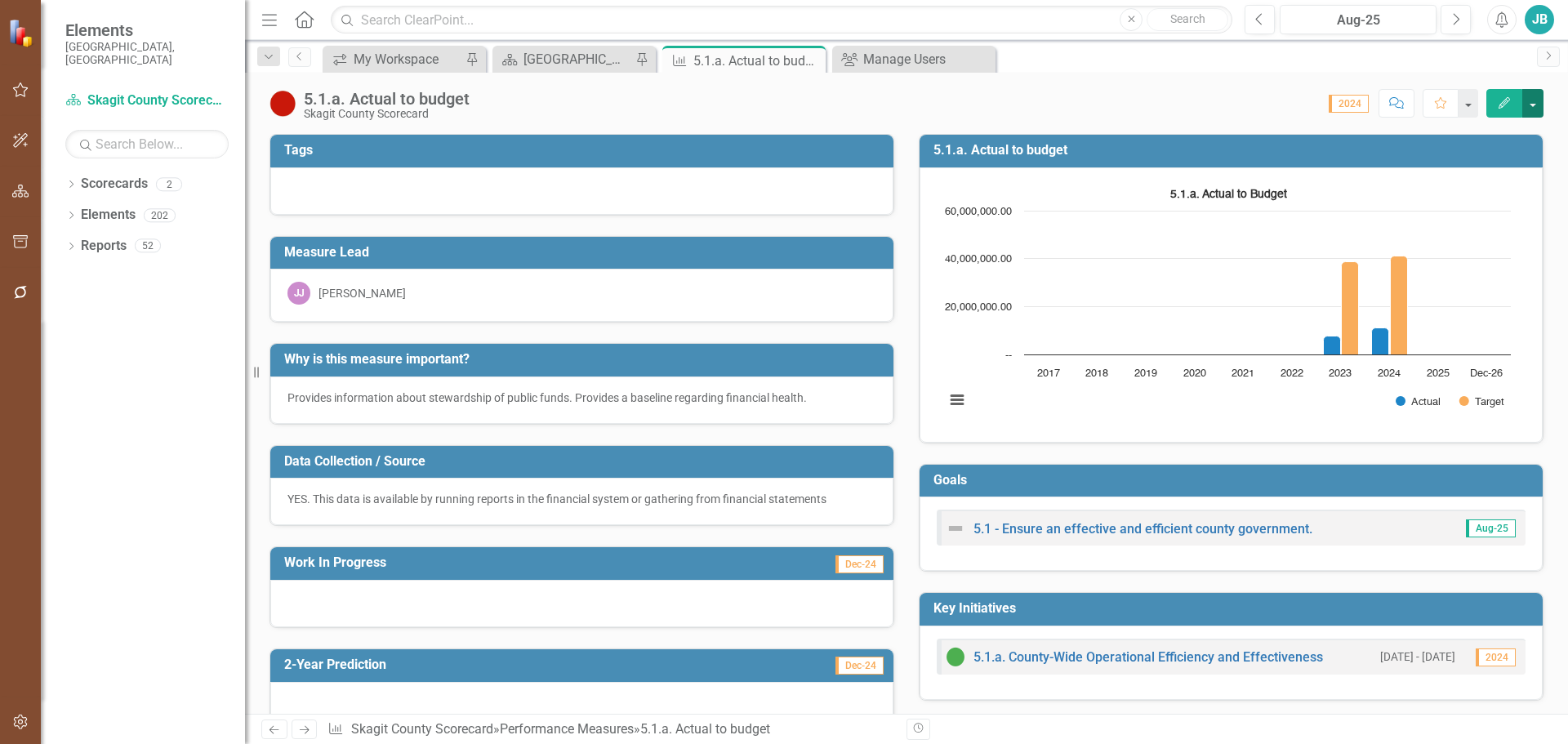
click at [1538, 101] on button "button" at bounding box center [1533, 103] width 21 height 28
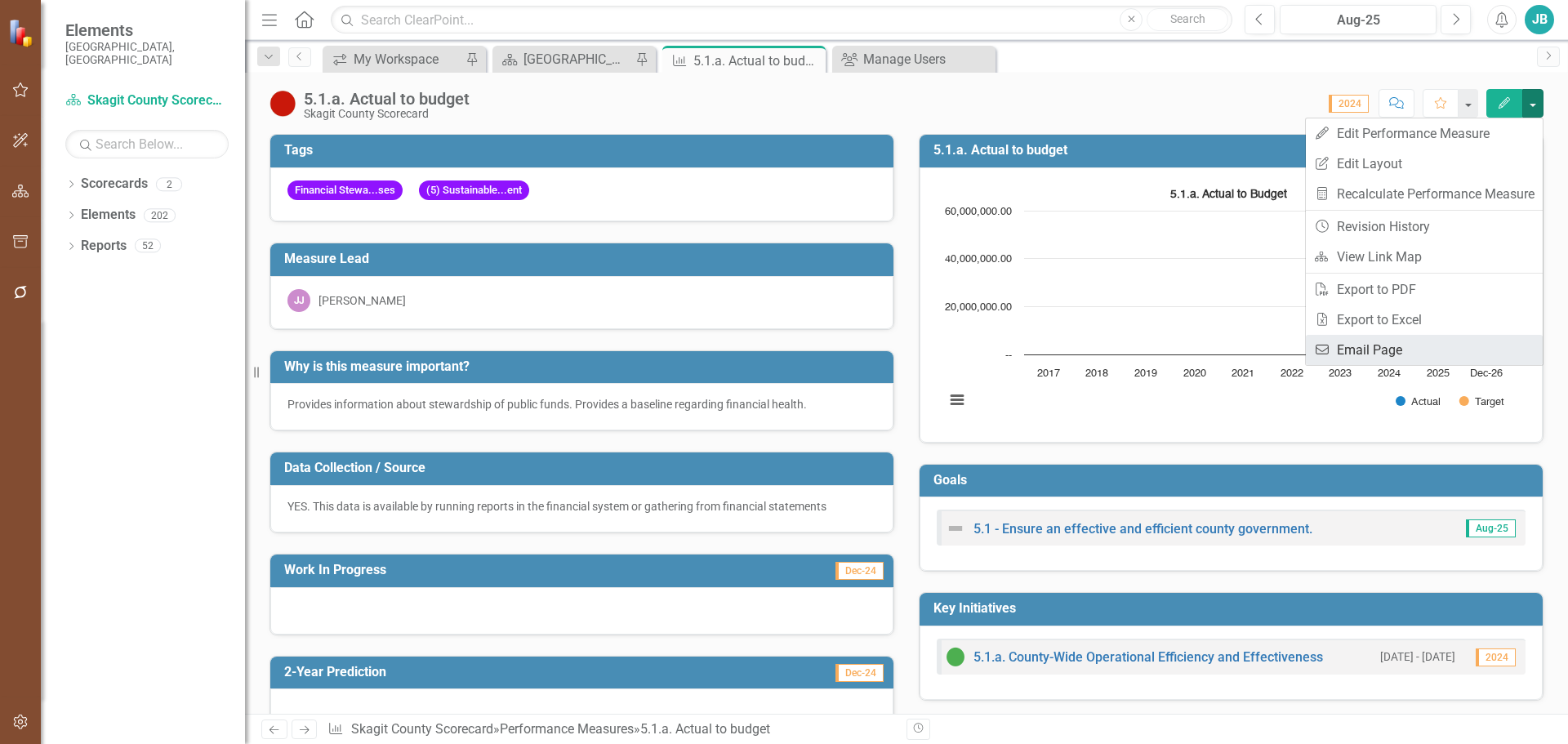
click at [1424, 337] on link "Email Email Page" at bounding box center [1425, 350] width 237 height 30
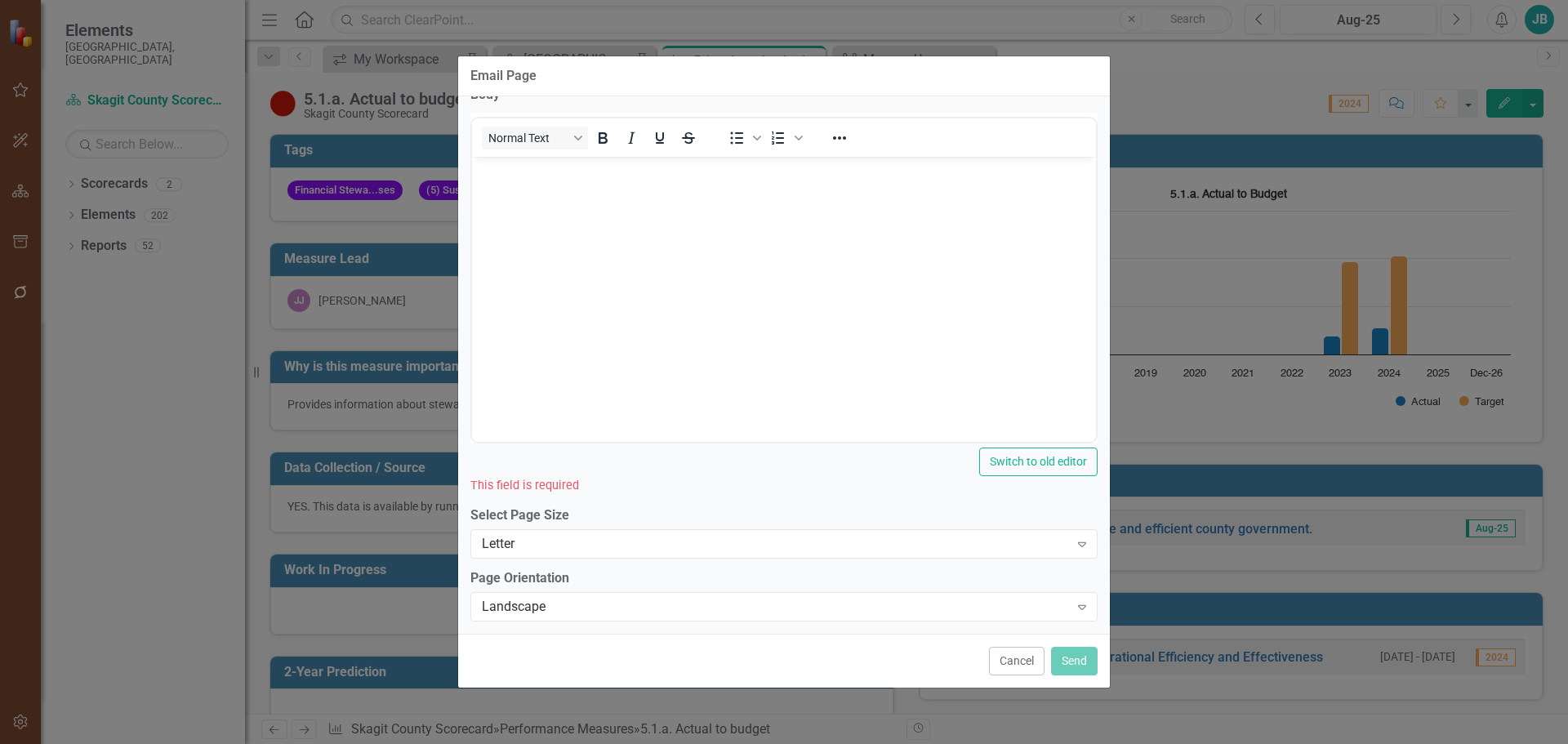
scroll to position [212, 0]
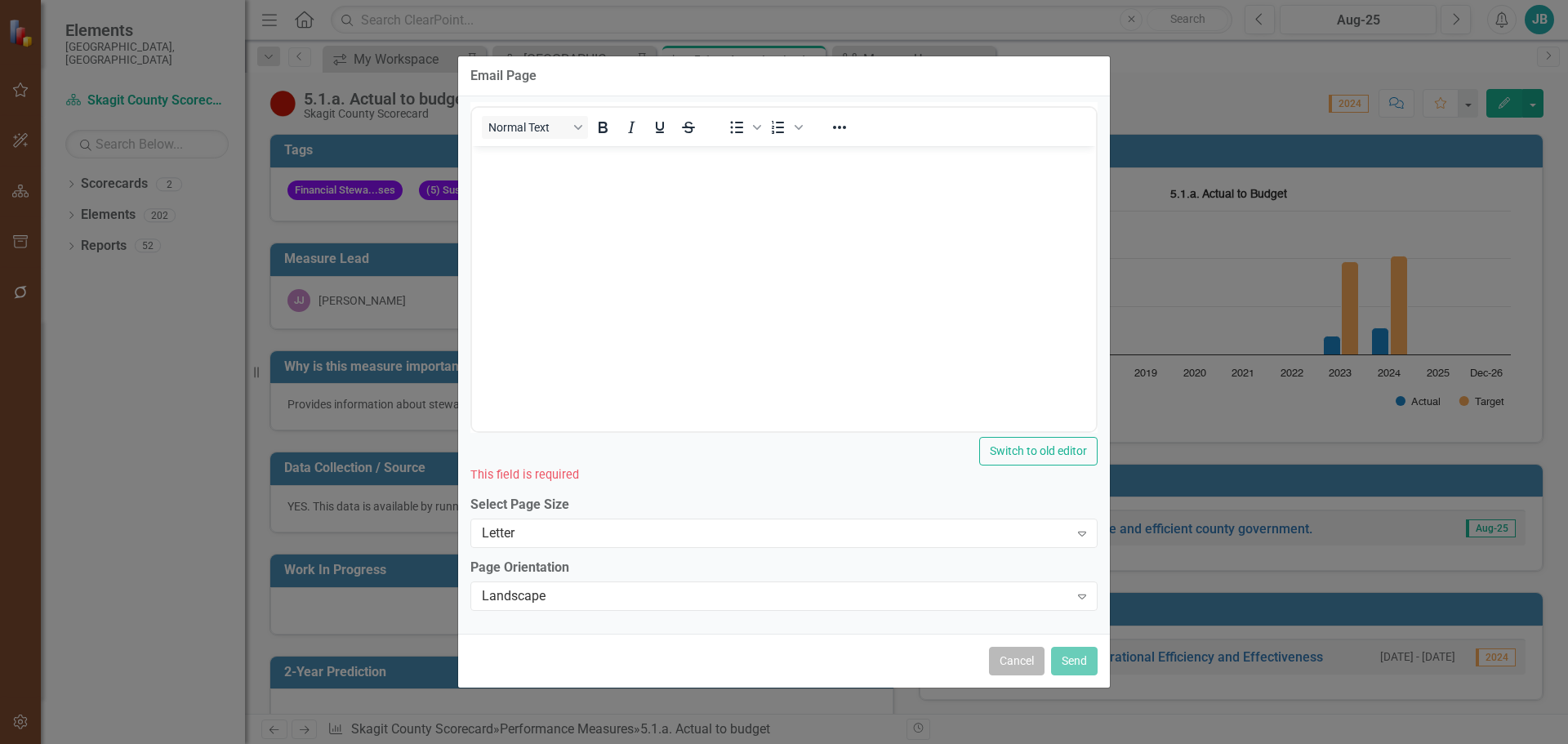
click at [1011, 664] on button "Cancel" at bounding box center [1016, 660] width 55 height 28
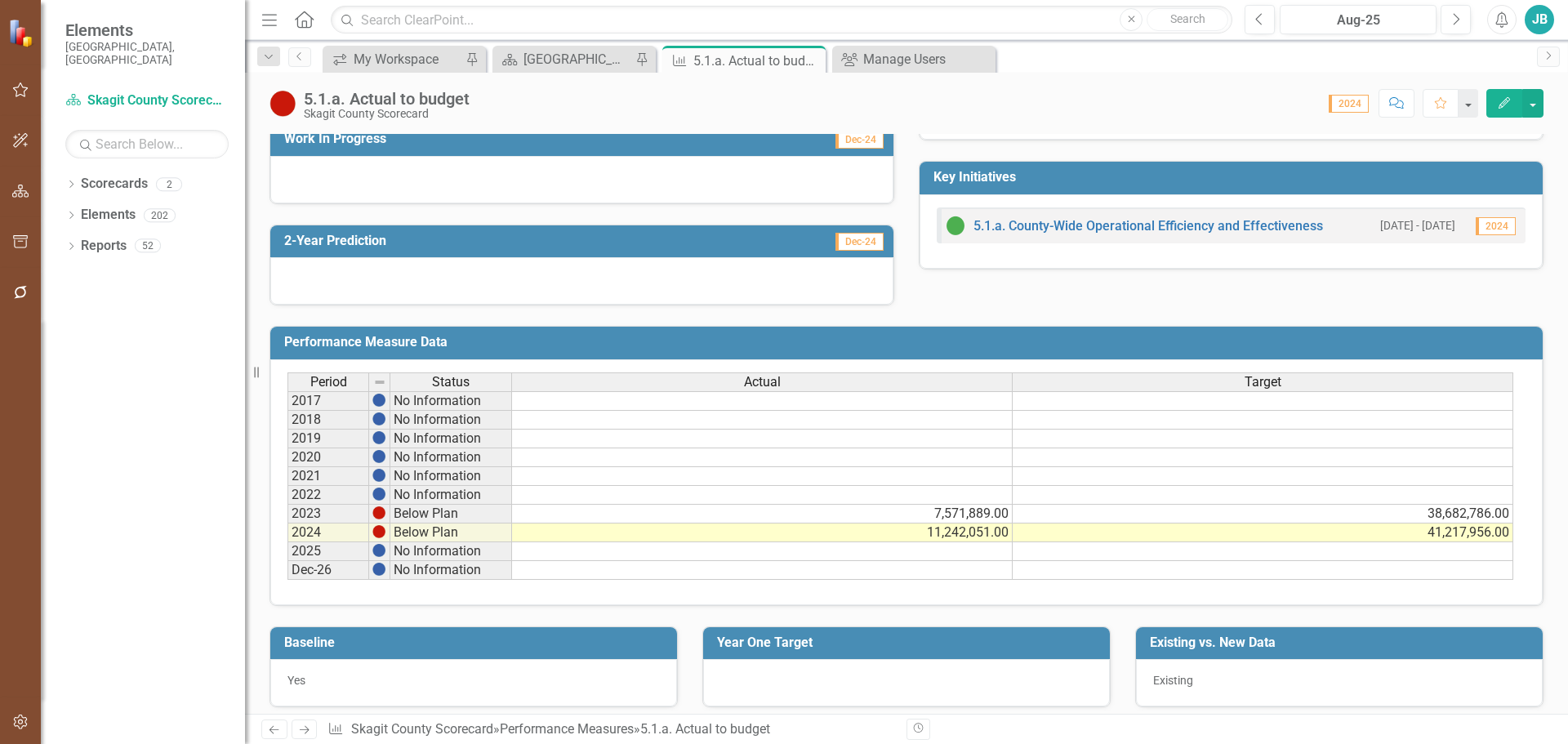
scroll to position [442, 0]
